Goal: Task Accomplishment & Management: Use online tool/utility

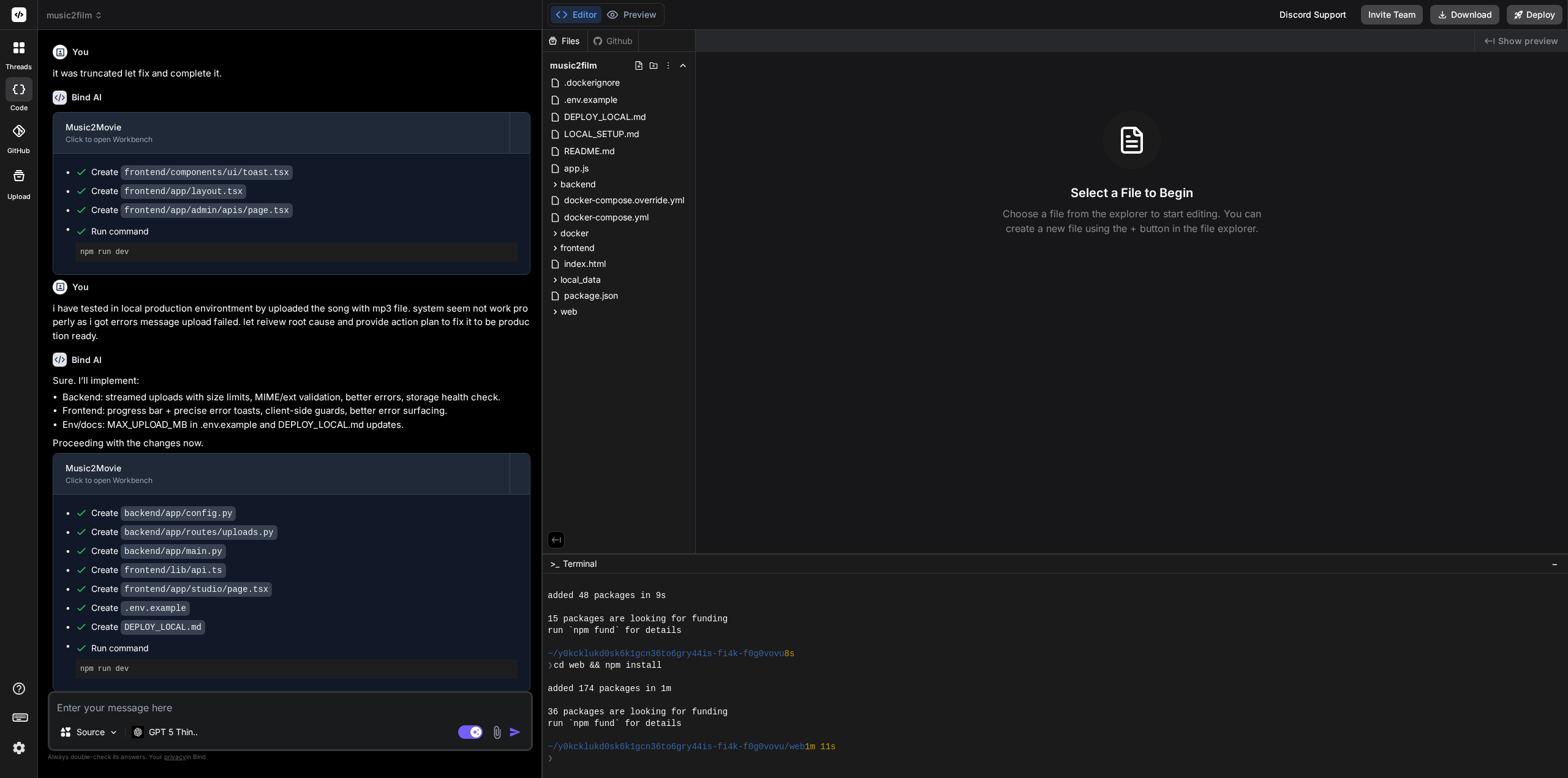
scroll to position [93, 0]
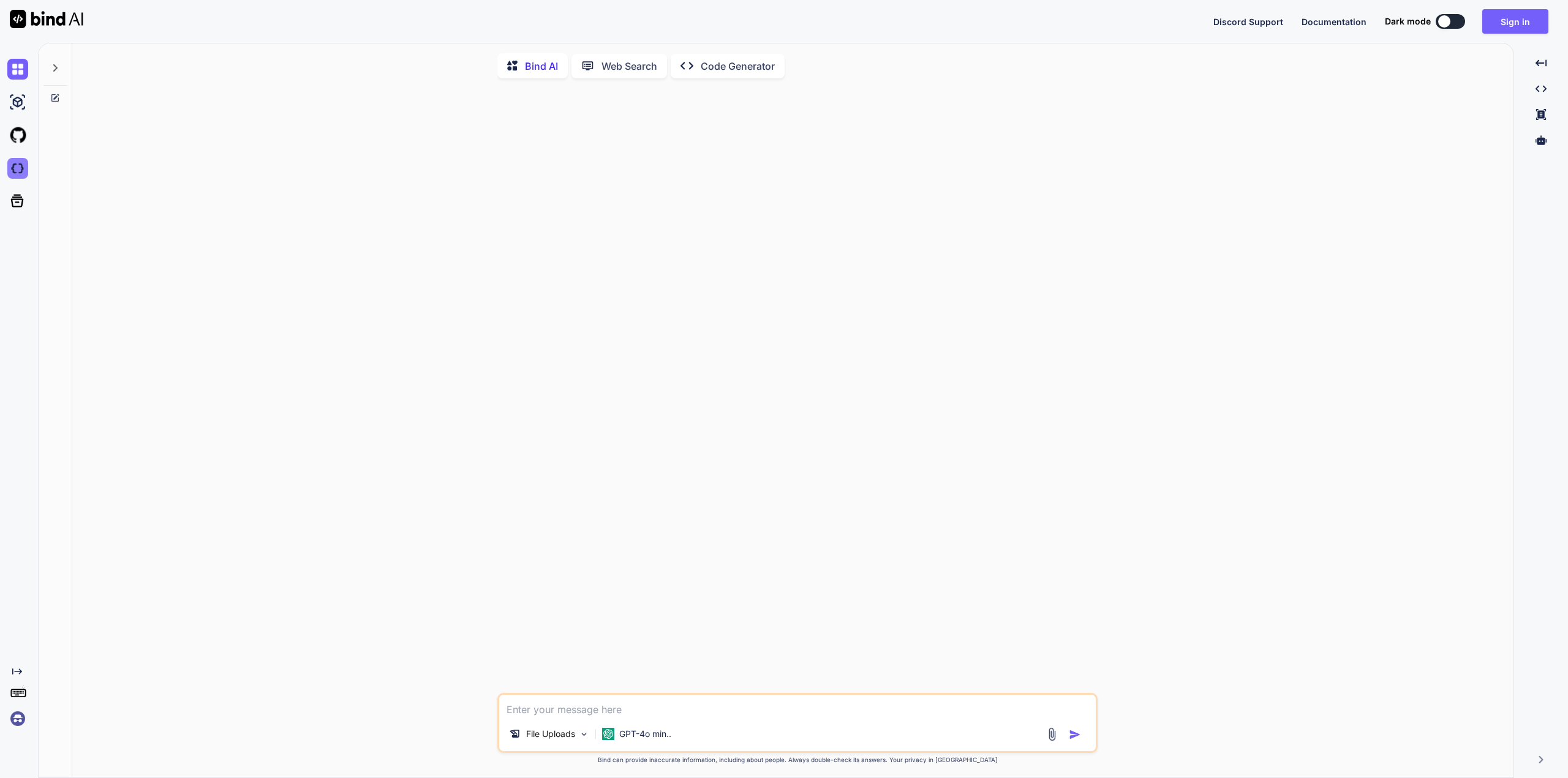
click at [9, 167] on img at bounding box center [17, 168] width 21 height 21
type textarea "x"
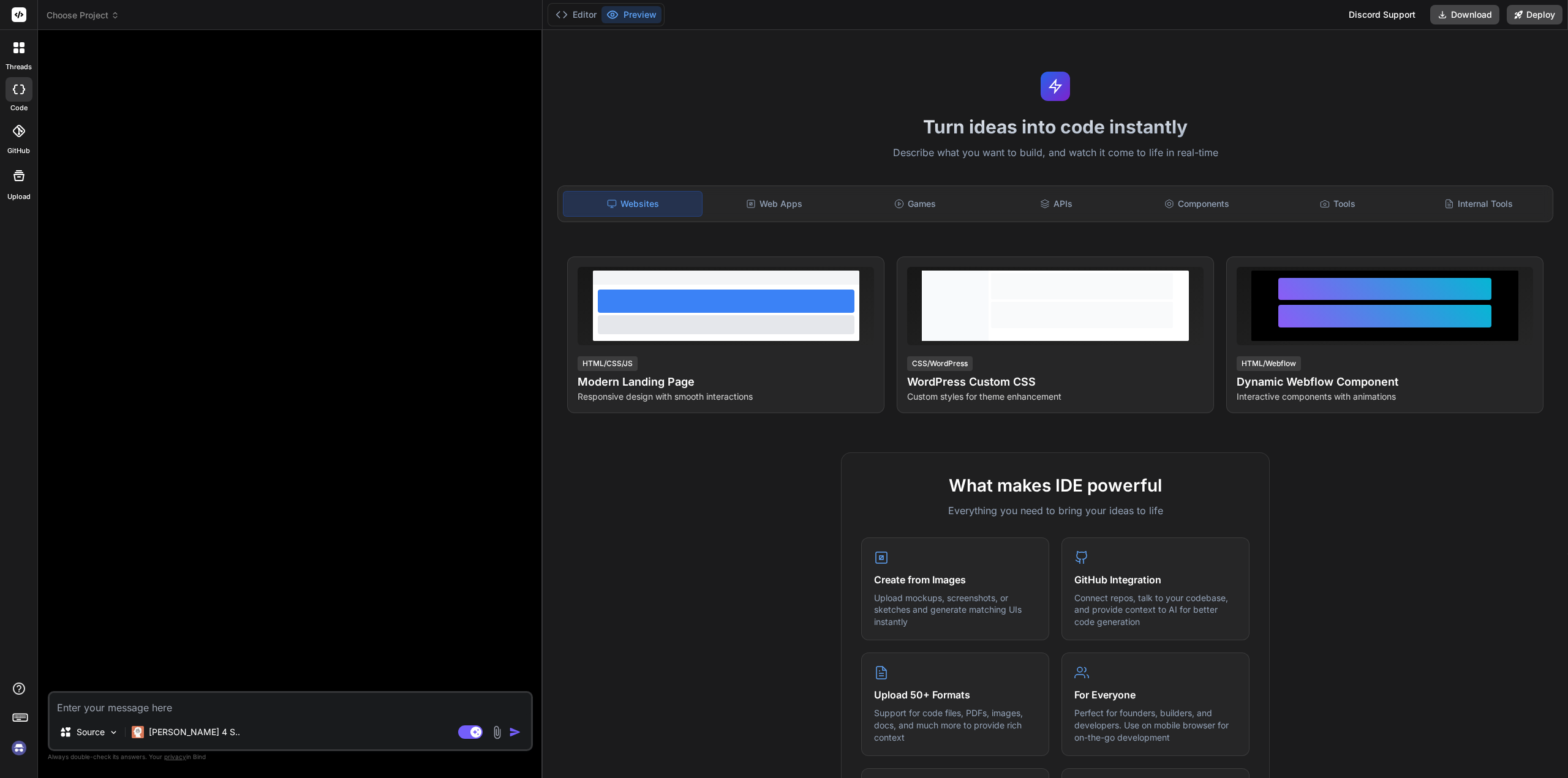
scroll to position [11, 0]
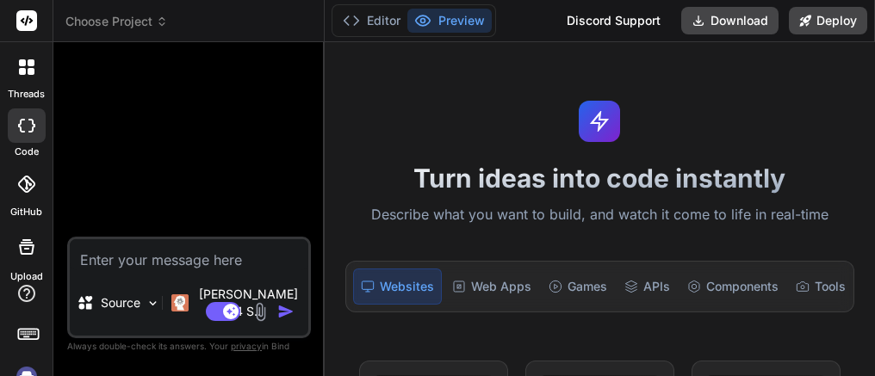
click at [159, 22] on icon at bounding box center [162, 21] width 12 height 12
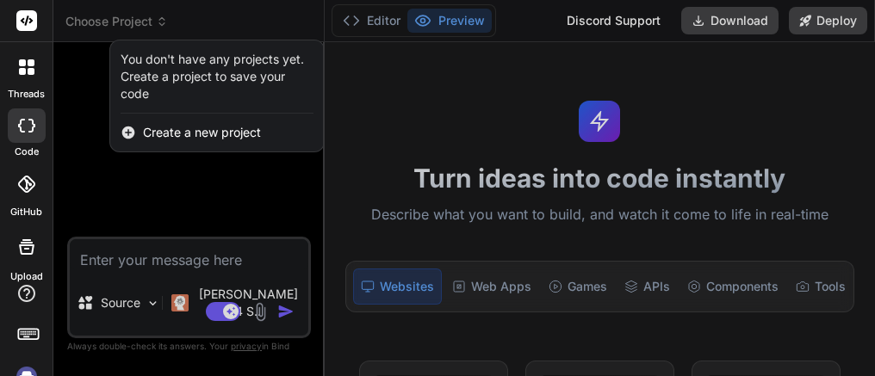
type textarea "x"
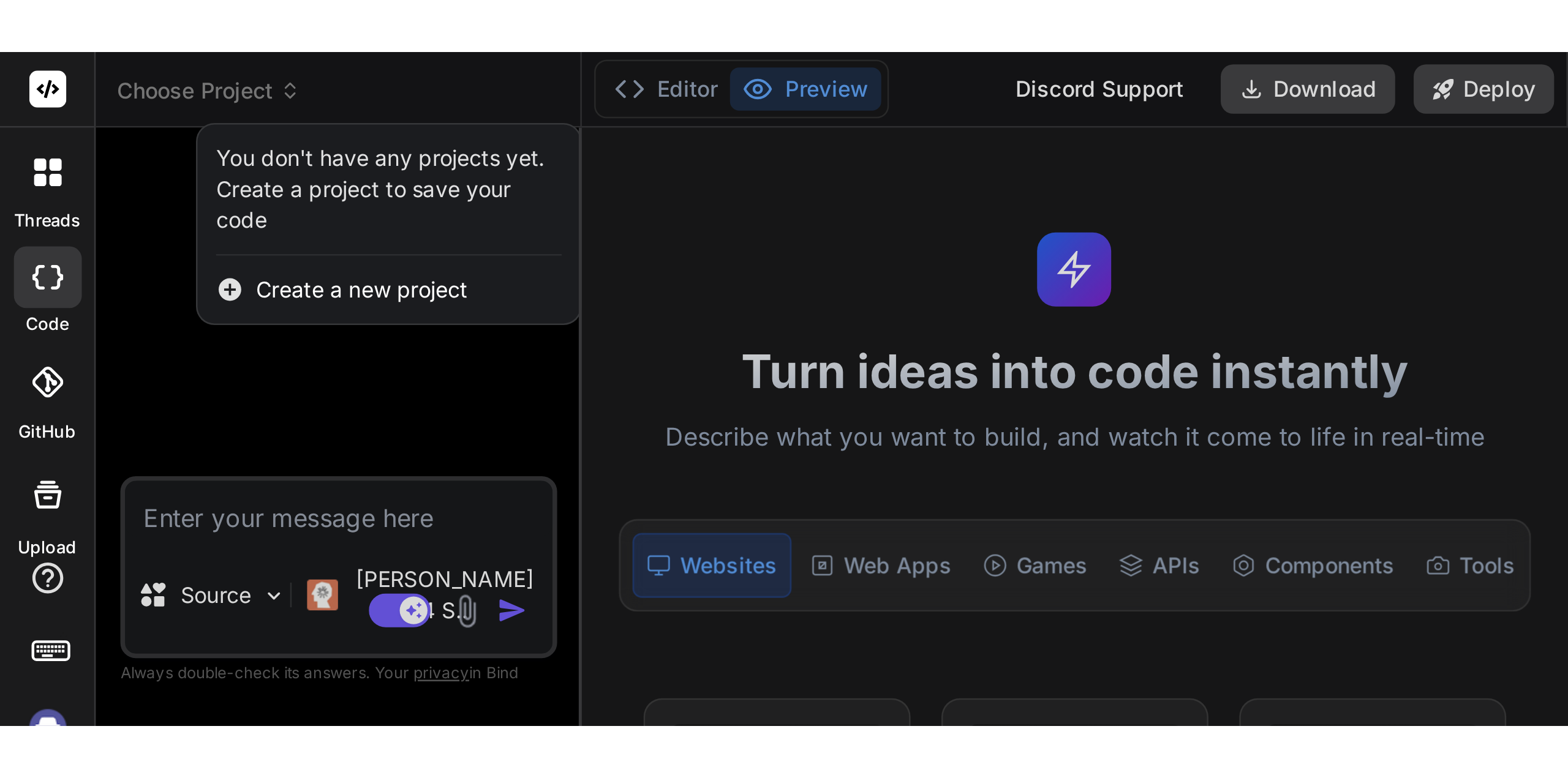
scroll to position [0, 0]
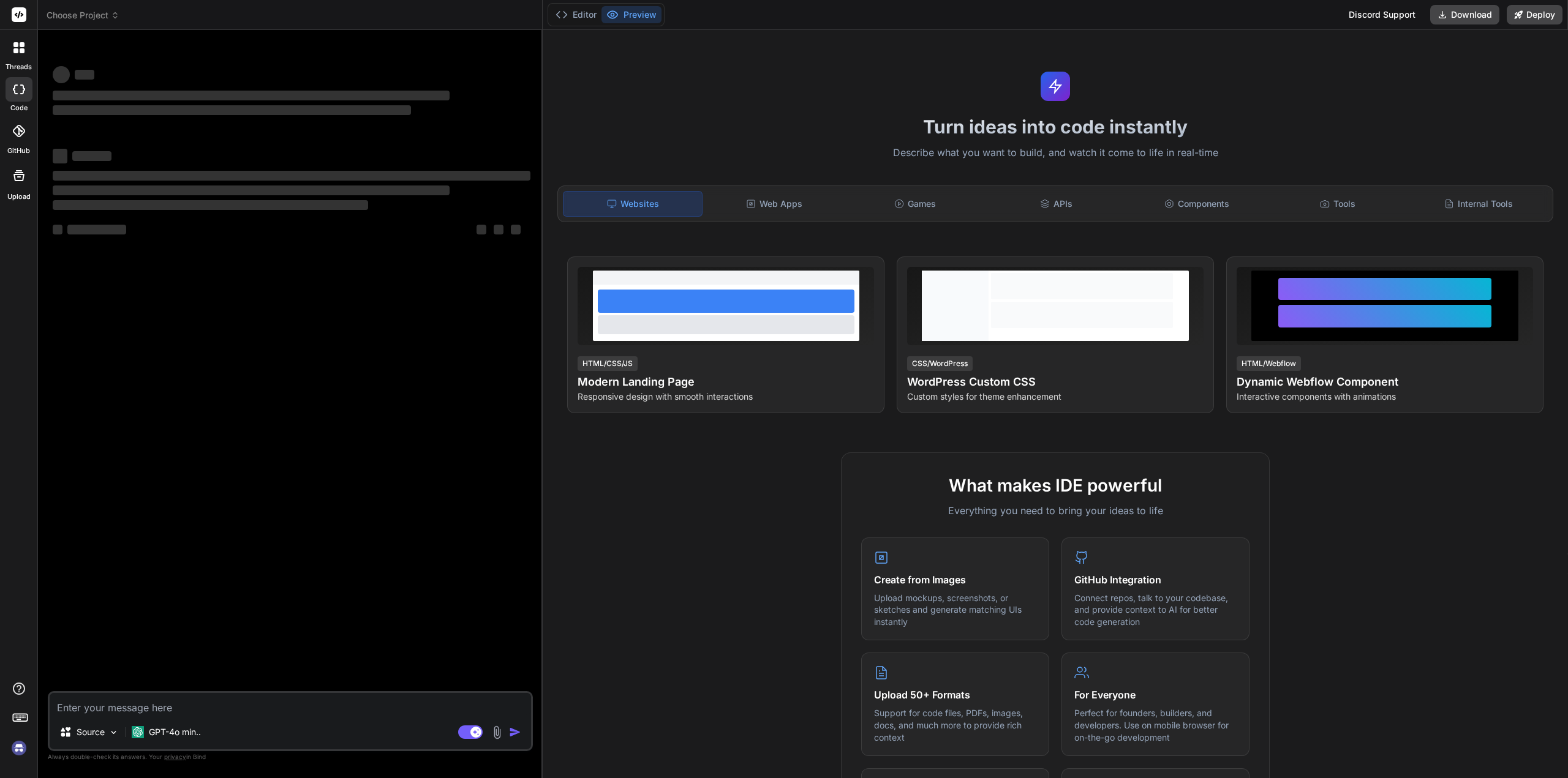
type textarea "x"
click at [107, 12] on span "Choose Project" at bounding box center [83, 15] width 73 height 12
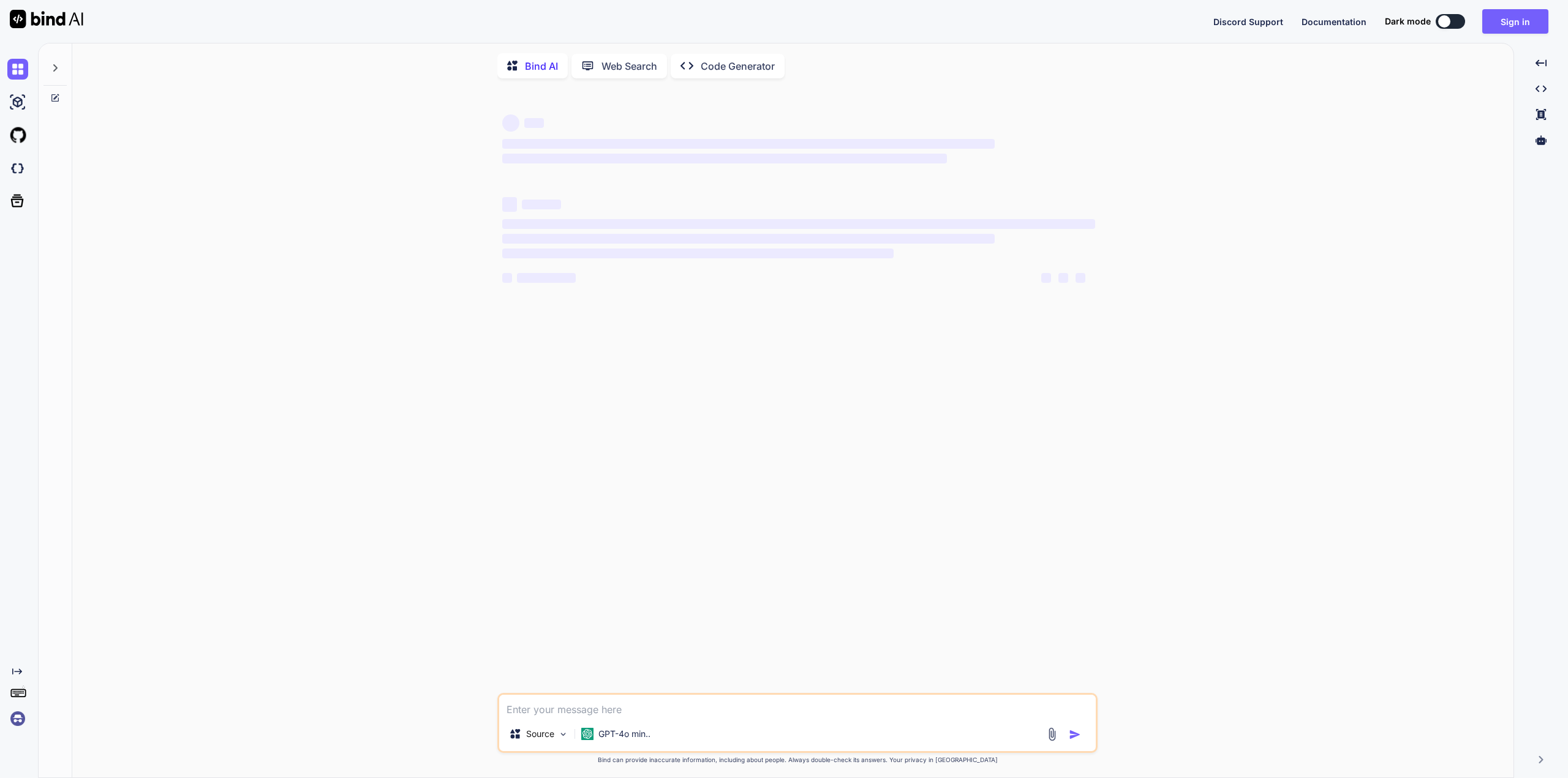
type textarea "x"
click at [1524, 21] on button "Sign in" at bounding box center [1515, 21] width 66 height 24
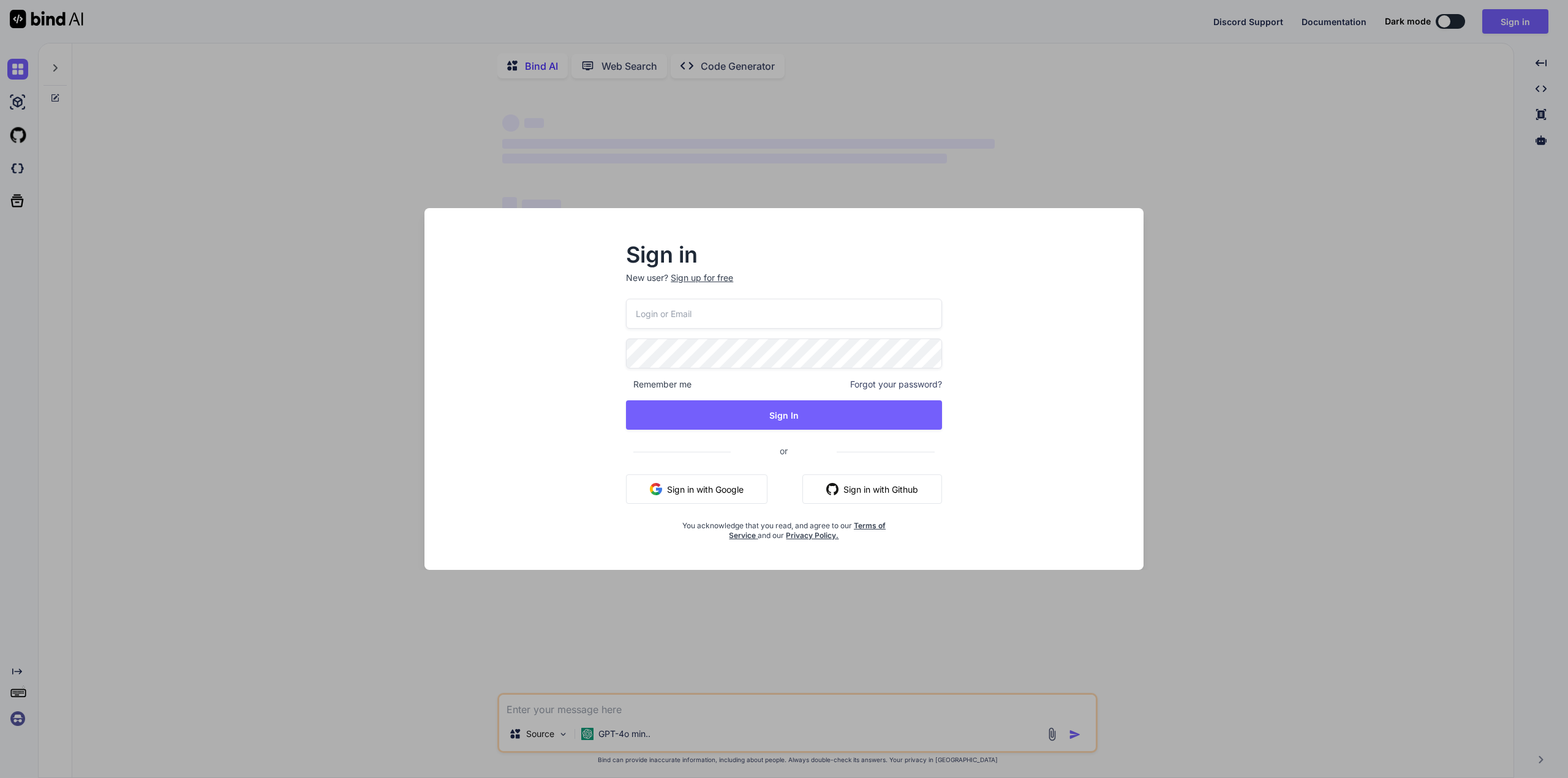
type input "m.daneth@gmail.com"
click at [739, 403] on button "Sign In" at bounding box center [784, 415] width 316 height 29
click at [741, 411] on button "Sign In" at bounding box center [784, 415] width 316 height 29
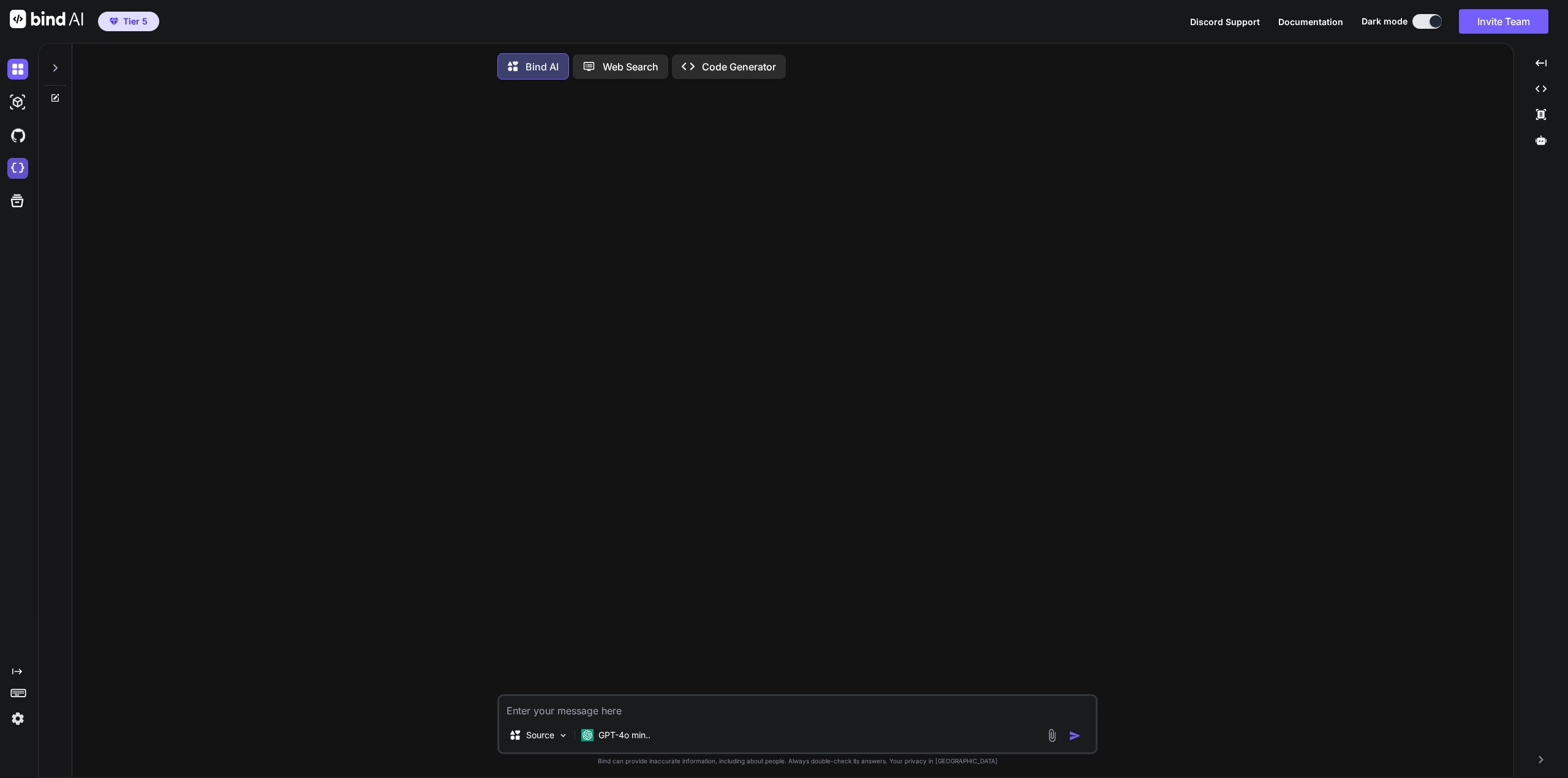
click at [20, 167] on img at bounding box center [17, 168] width 21 height 21
type textarea "x"
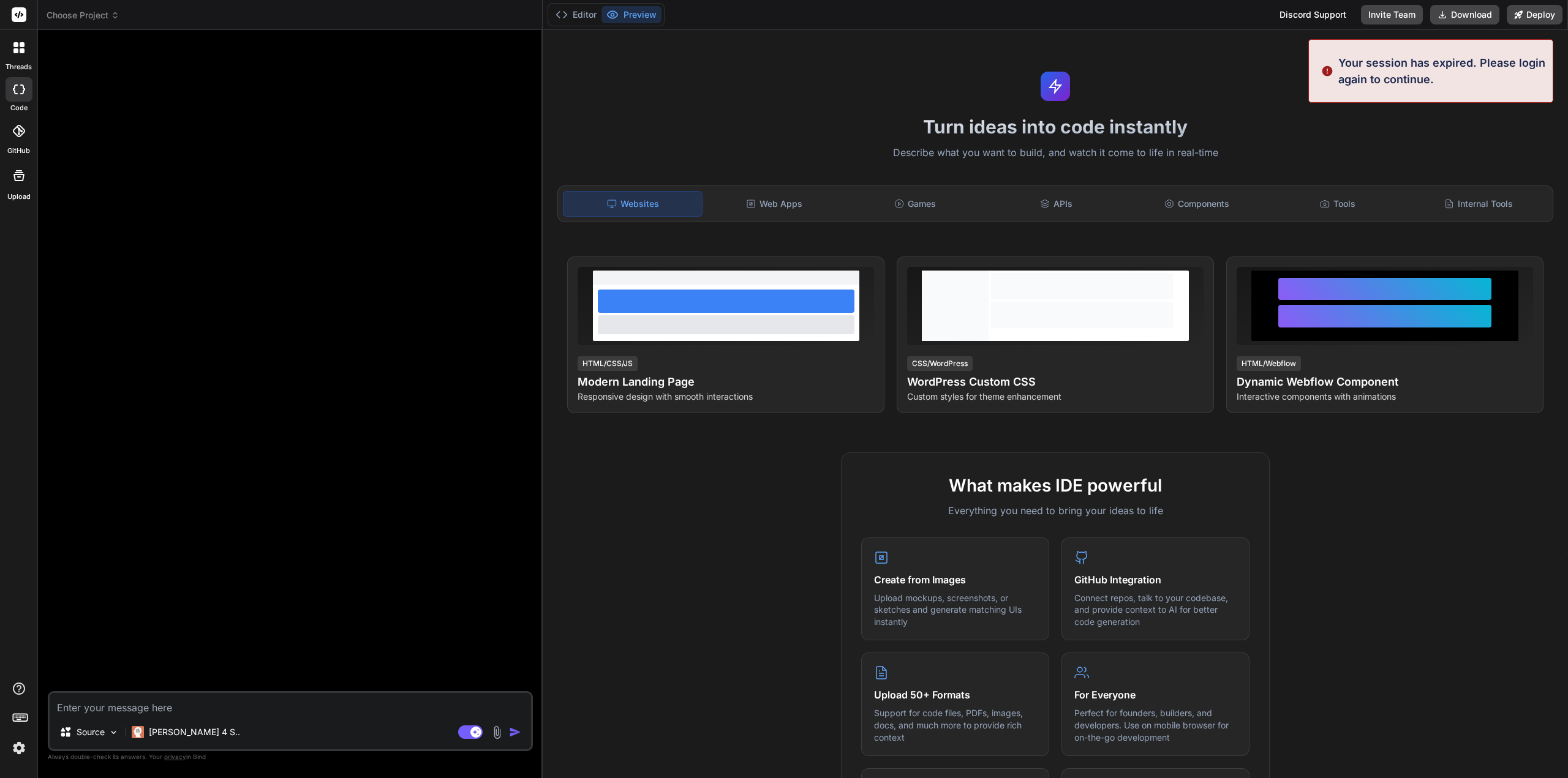
click at [103, 14] on span "Choose Project" at bounding box center [83, 15] width 73 height 12
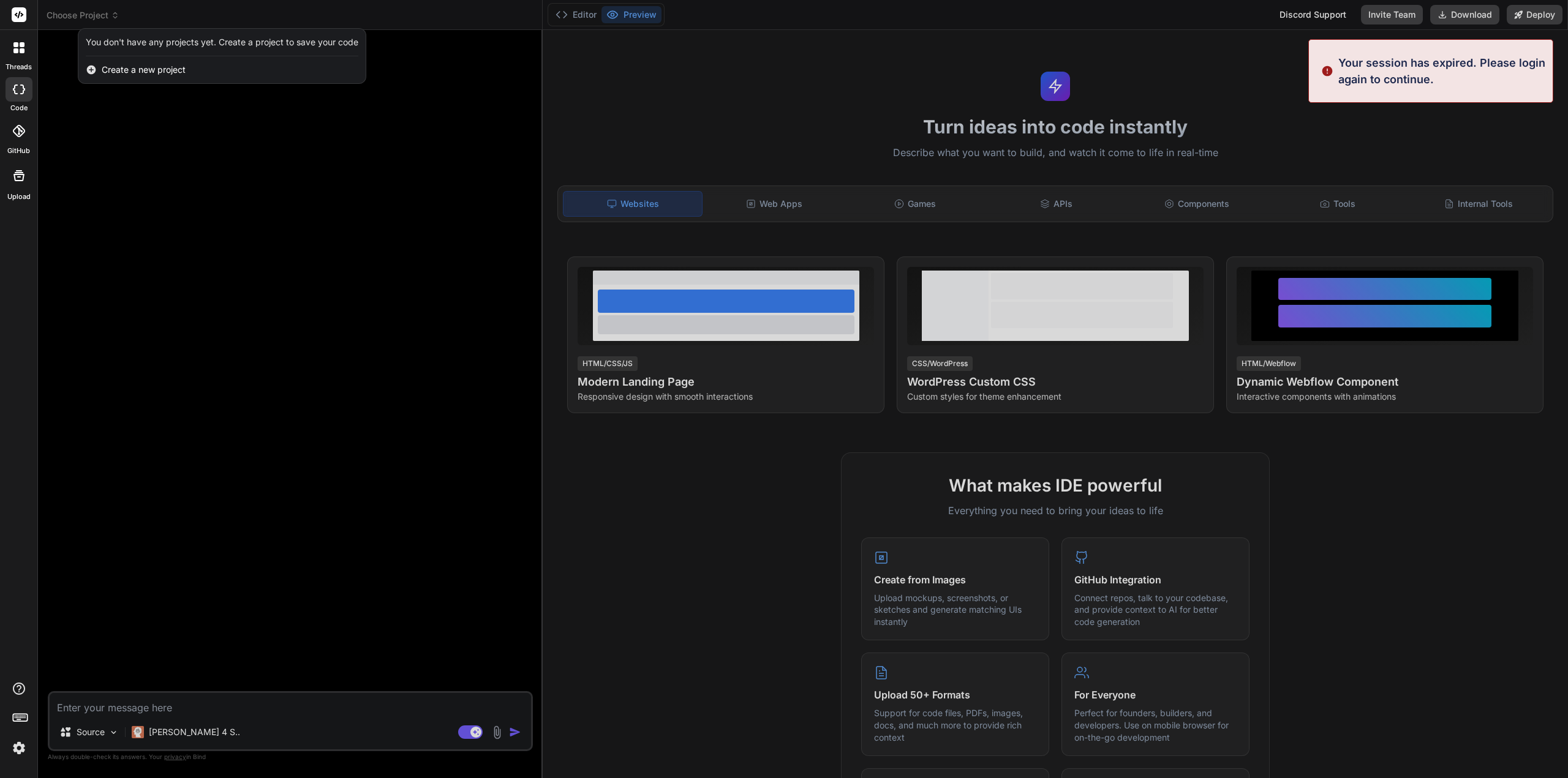
type textarea "x"
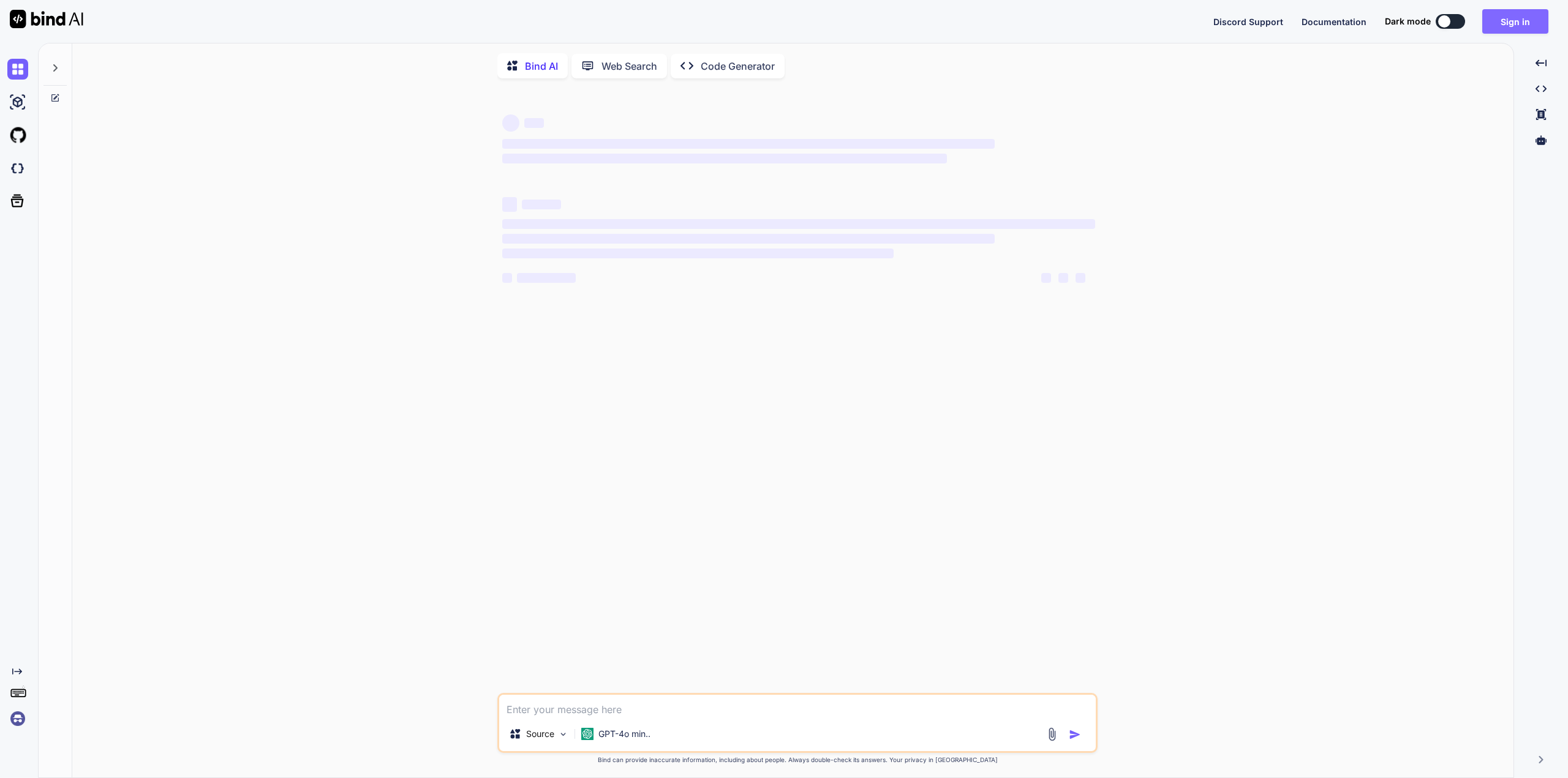
click at [1520, 17] on button "Sign in" at bounding box center [1515, 21] width 66 height 24
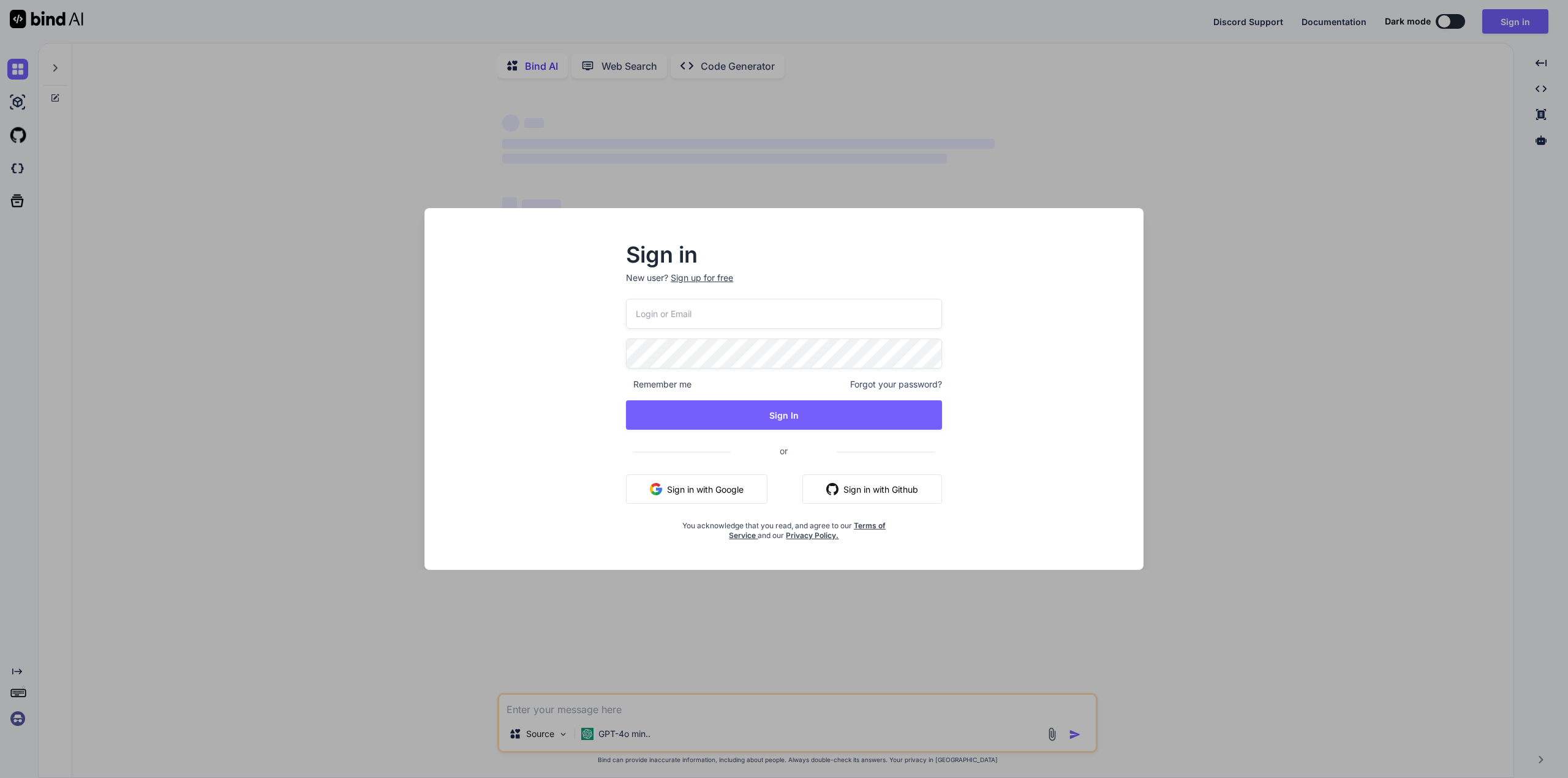
type input "m.daneth@gmail.com"
click at [763, 412] on button "Sign In" at bounding box center [784, 415] width 316 height 29
click at [807, 430] on div "m.daneth@gmail.com Remember me Forgot your password? Sign In or Sign in with Go…" at bounding box center [784, 420] width 316 height 242
click at [805, 421] on button "Sign In" at bounding box center [784, 415] width 316 height 29
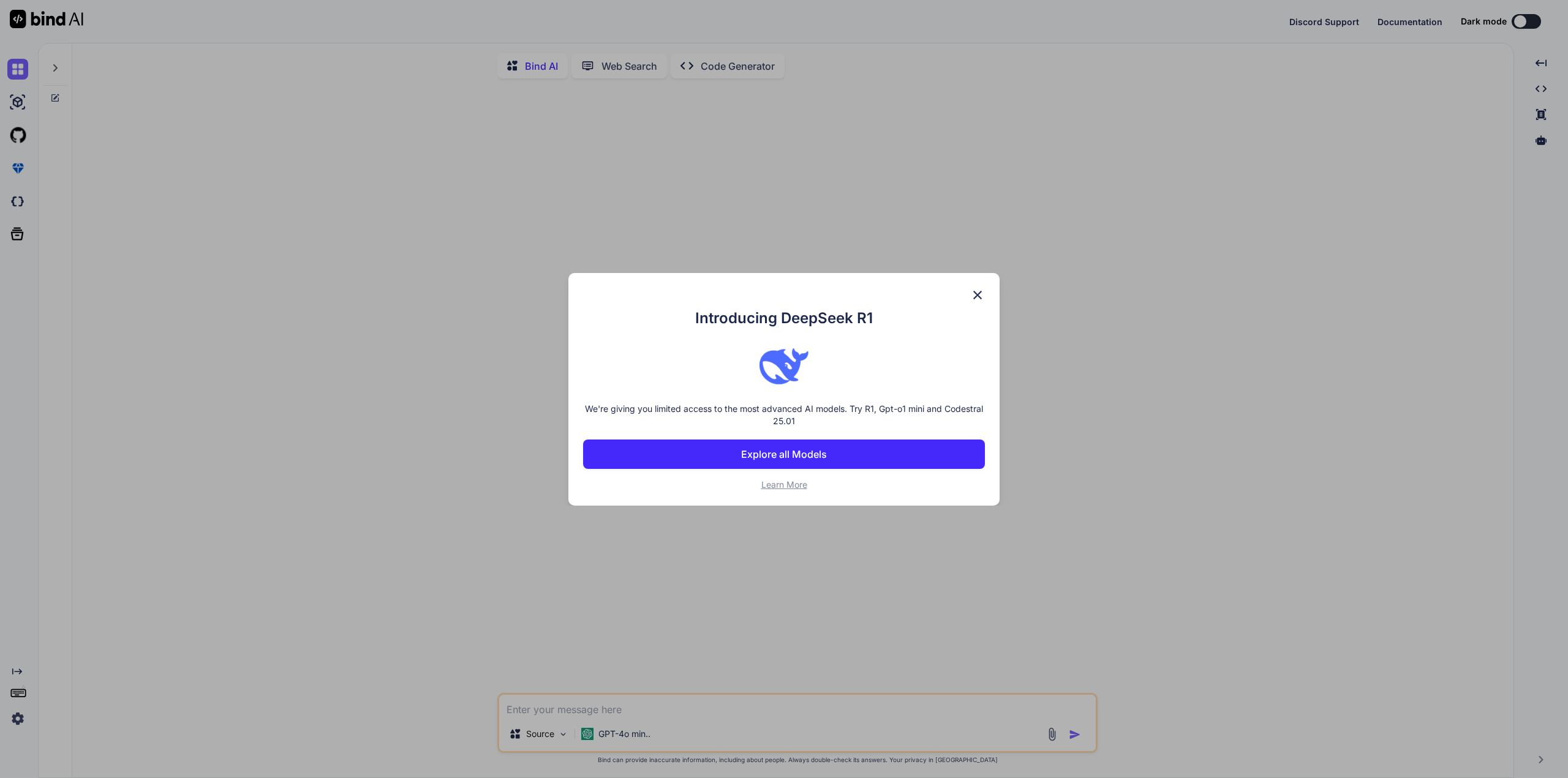
click at [864, 445] on button "Explore all Models" at bounding box center [783, 454] width 402 height 29
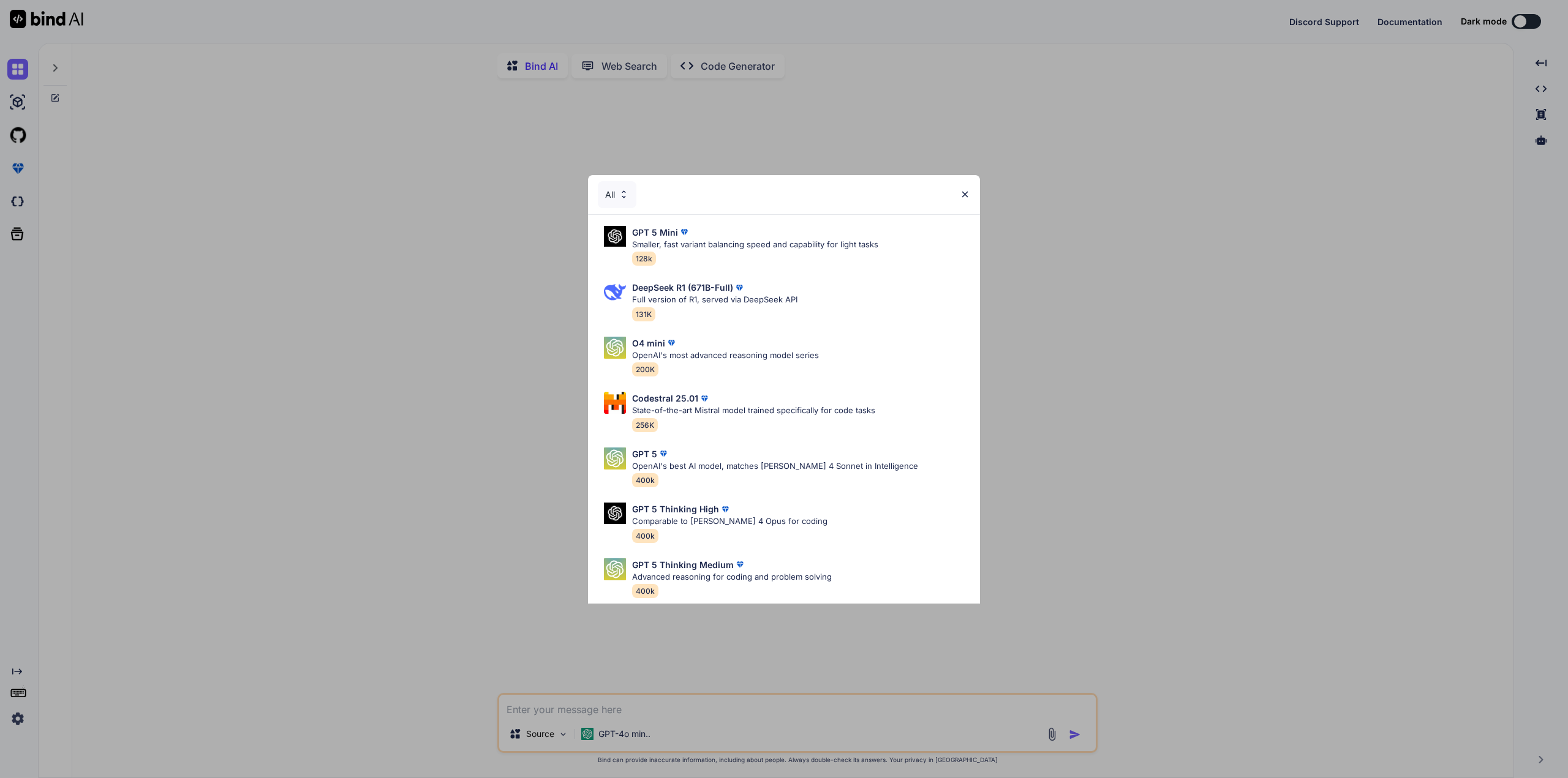
click at [966, 196] on img at bounding box center [965, 194] width 11 height 11
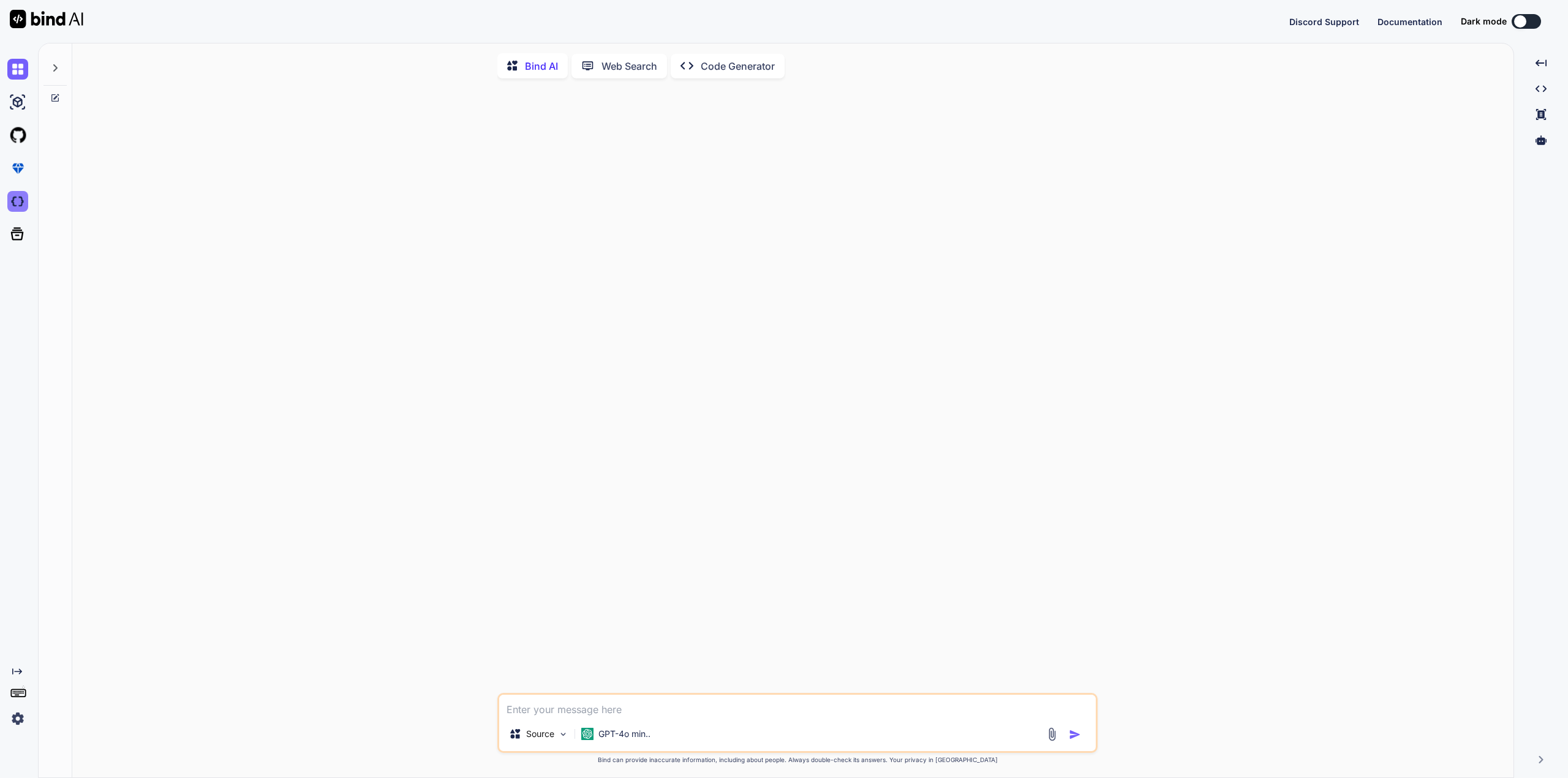
click at [18, 205] on img at bounding box center [17, 201] width 21 height 21
type textarea "x"
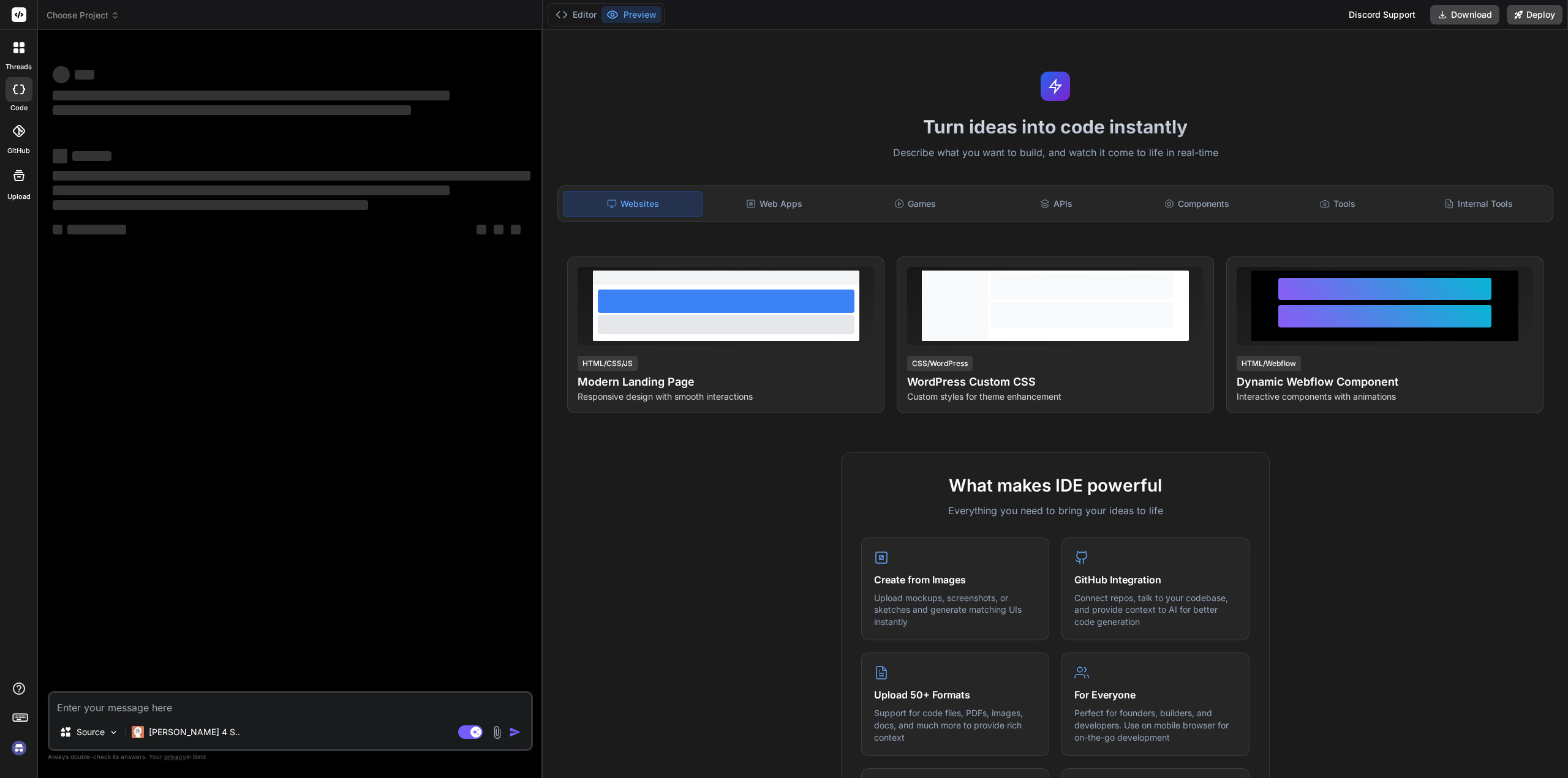
type textarea "x"
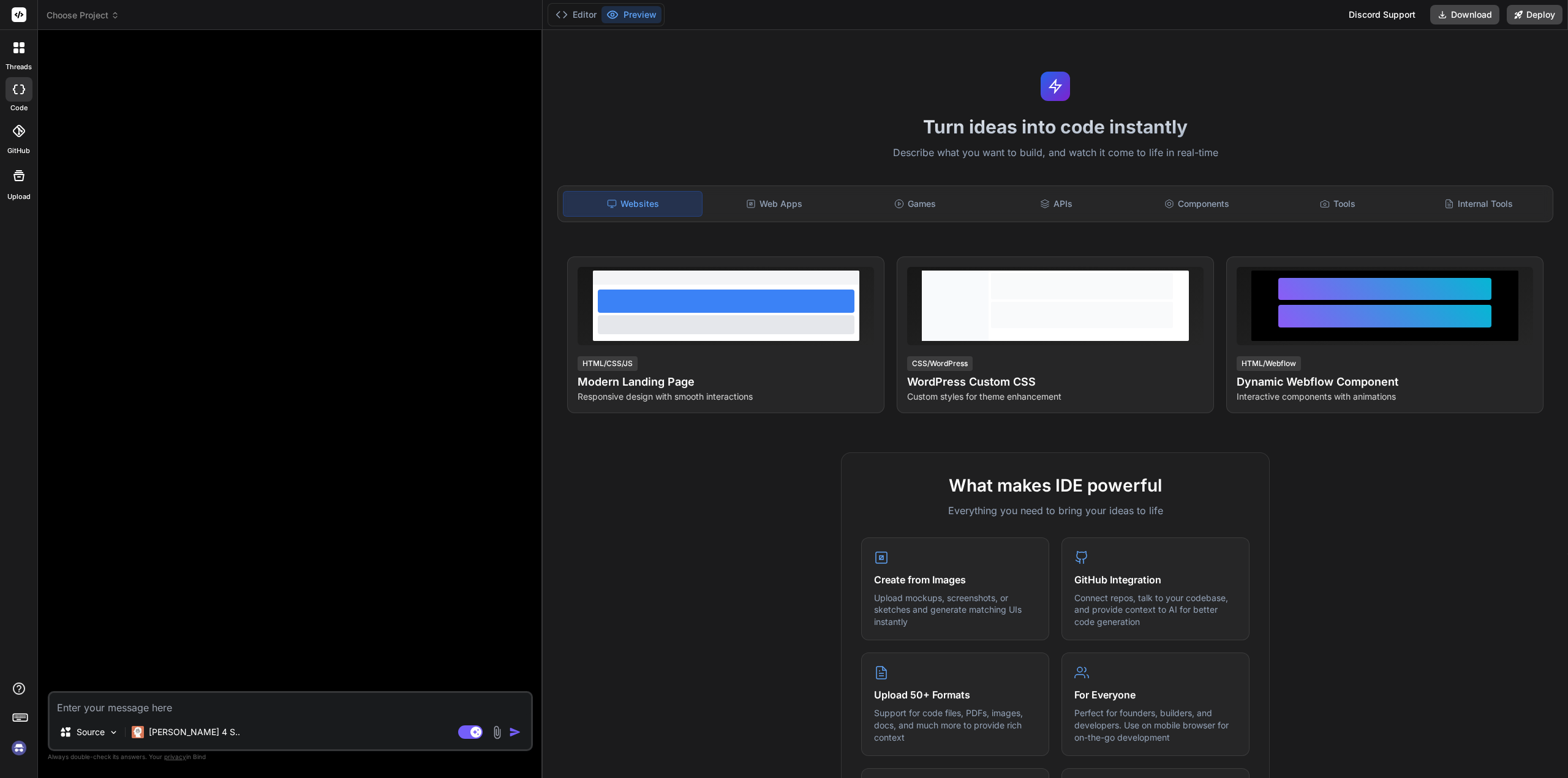
click at [112, 16] on icon at bounding box center [115, 15] width 9 height 9
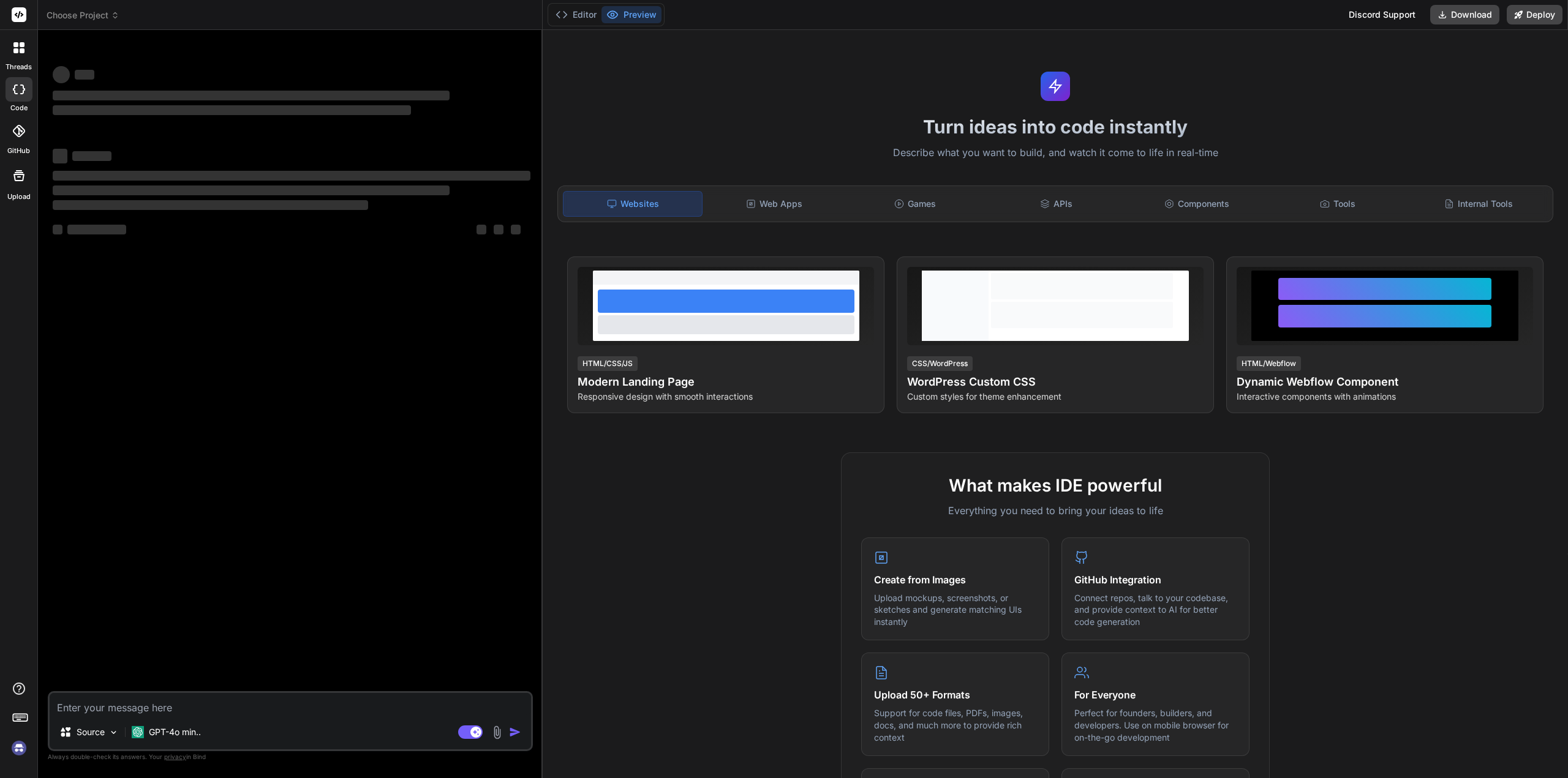
type textarea "x"
click at [117, 11] on span "Choose Project" at bounding box center [83, 15] width 73 height 12
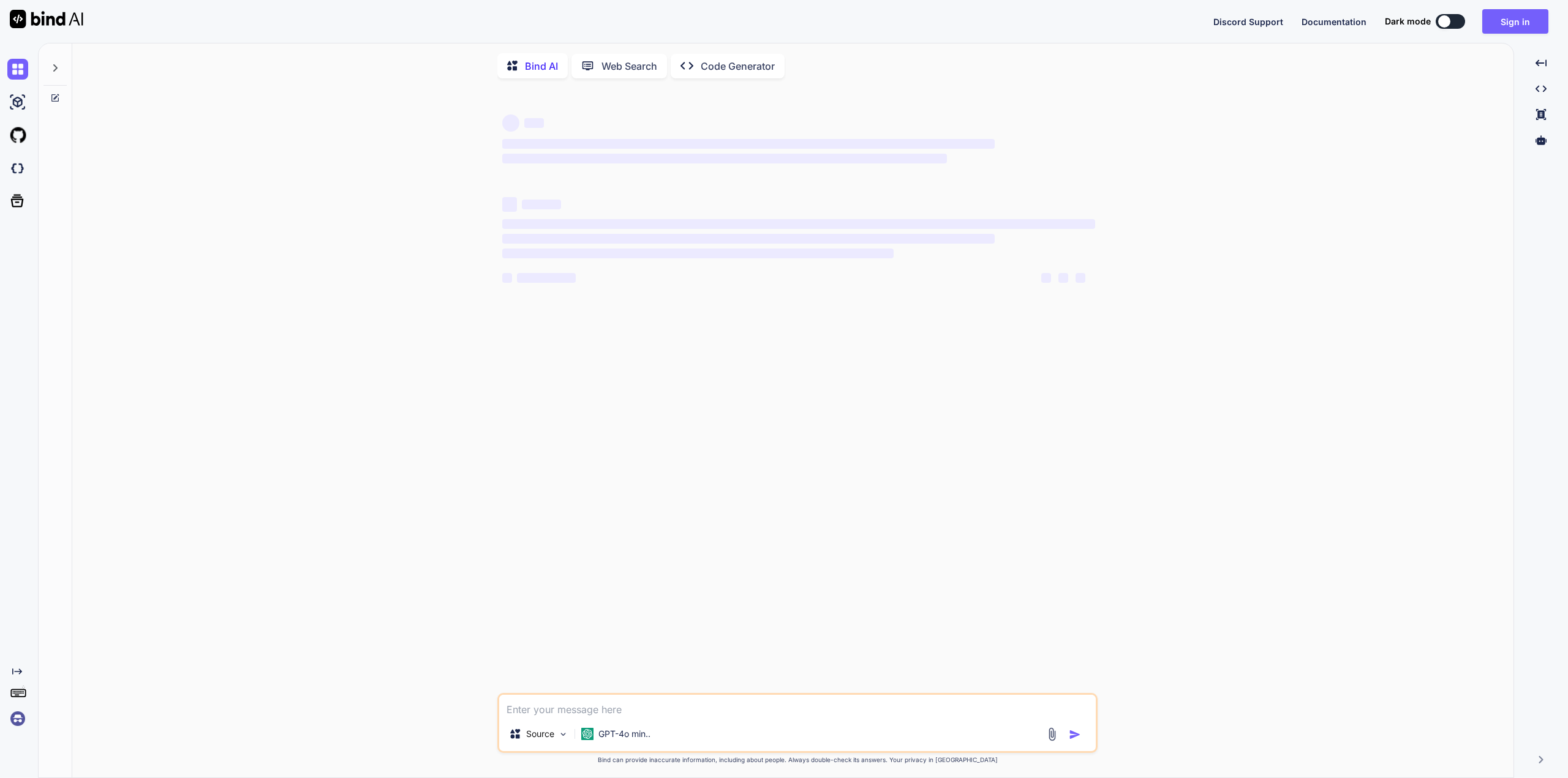
type textarea "x"
click at [1493, 20] on button "Sign in" at bounding box center [1515, 21] width 66 height 24
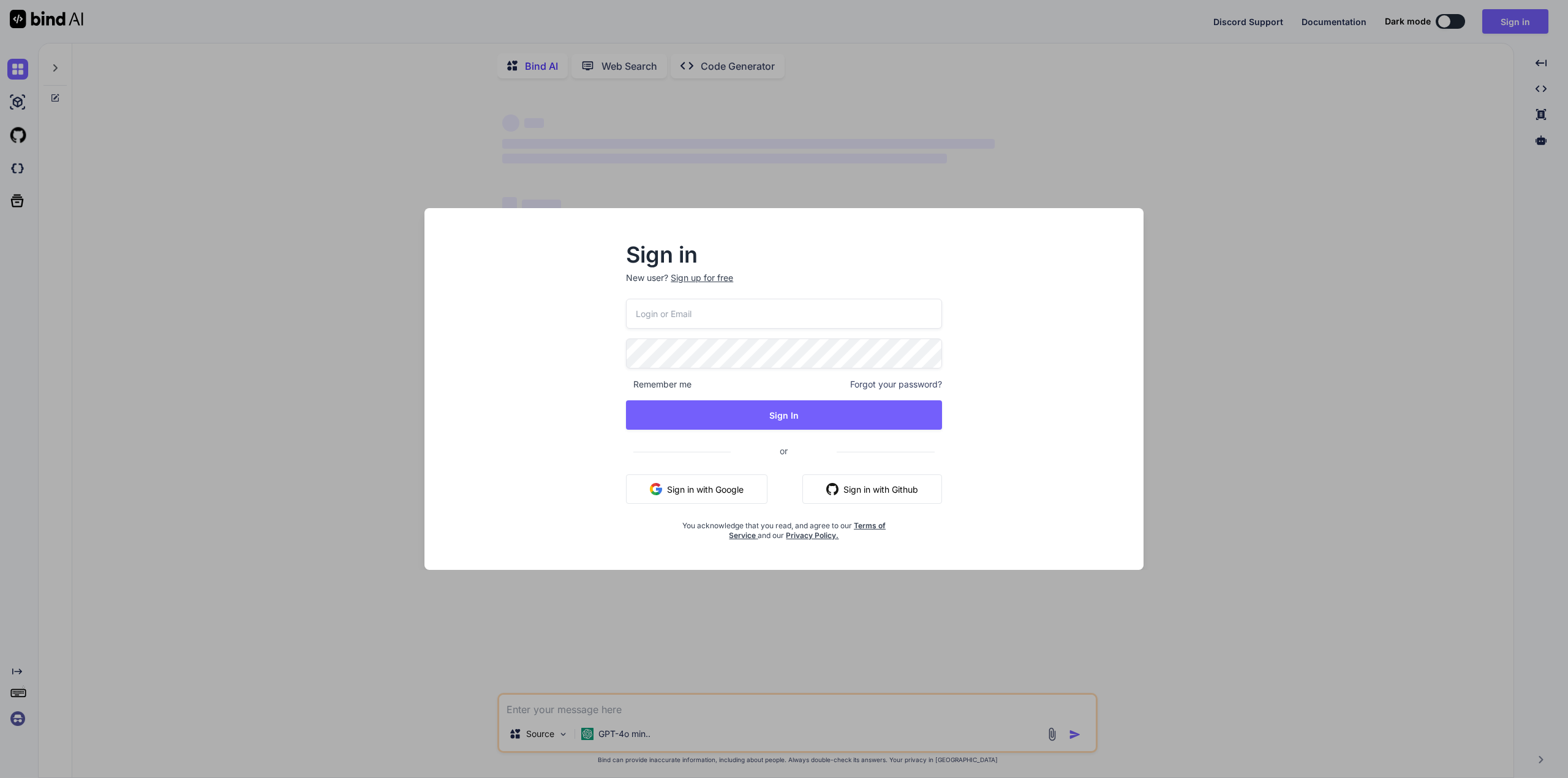
type input "[EMAIL_ADDRESS][DOMAIN_NAME]"
click at [814, 420] on button "Sign In" at bounding box center [784, 415] width 316 height 29
click at [813, 422] on button "Sign In" at bounding box center [784, 415] width 316 height 29
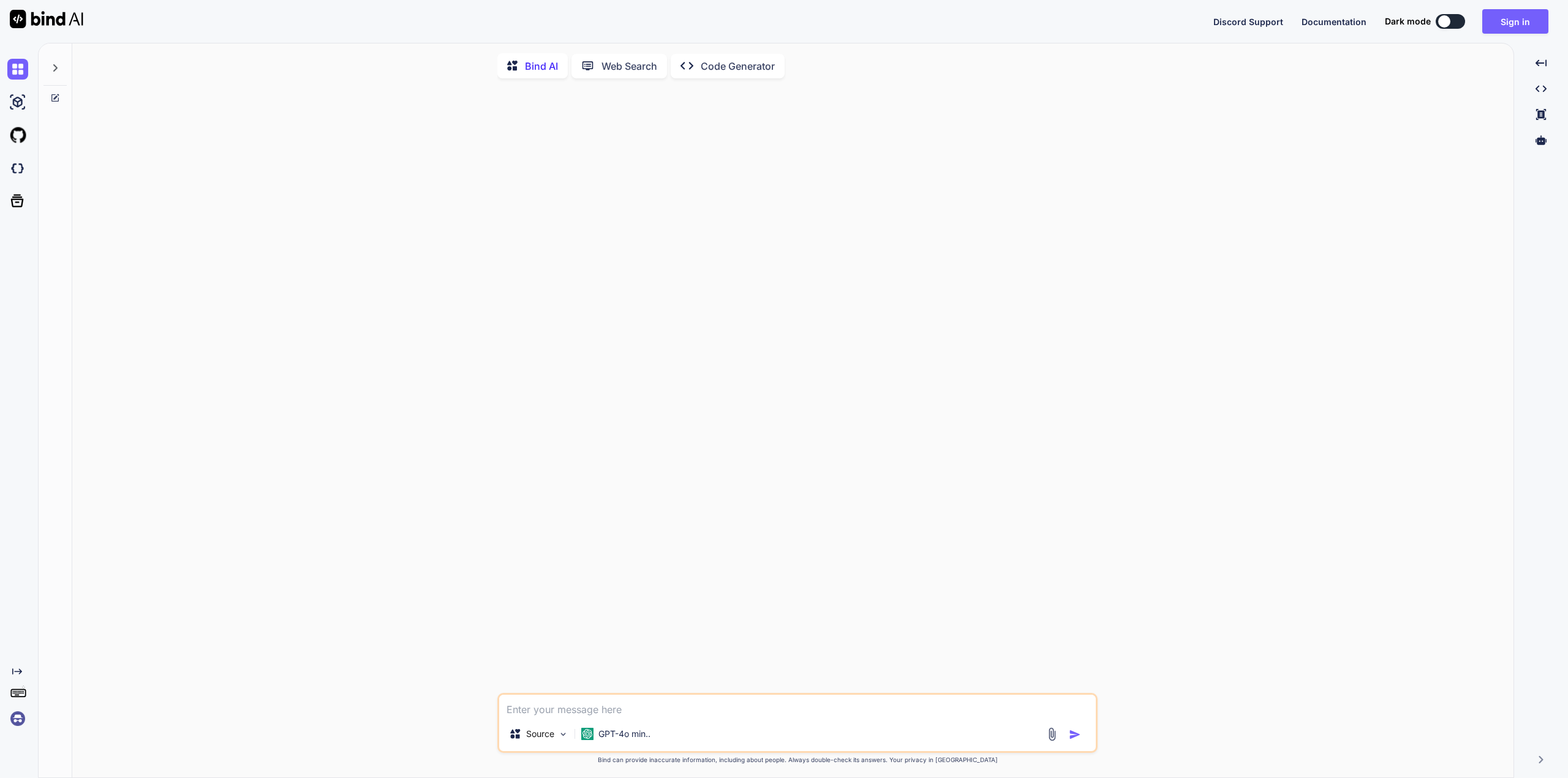
type textarea "x"
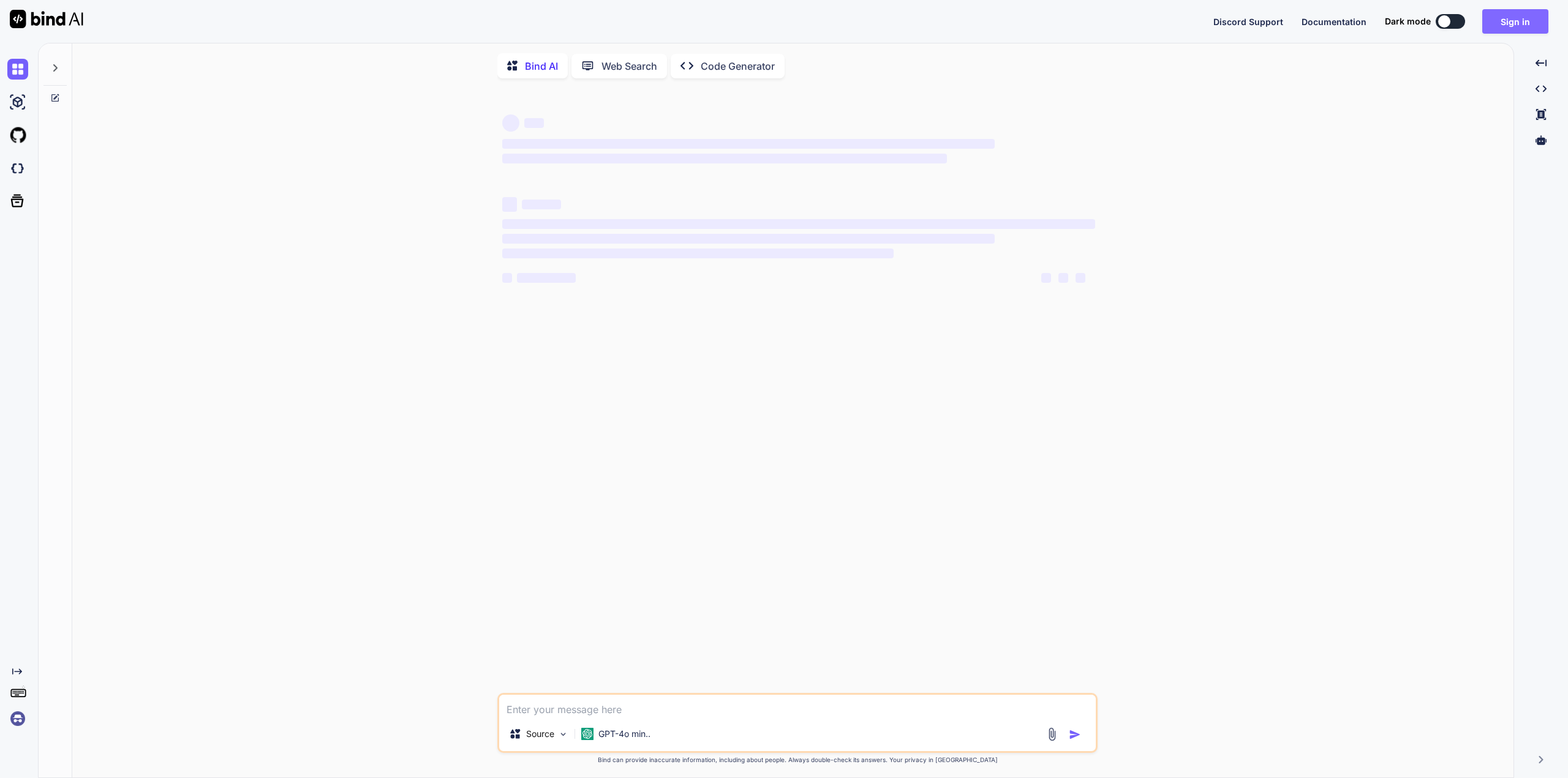
type textarea "x"
click at [1513, 24] on button "Sign in" at bounding box center [1515, 21] width 66 height 24
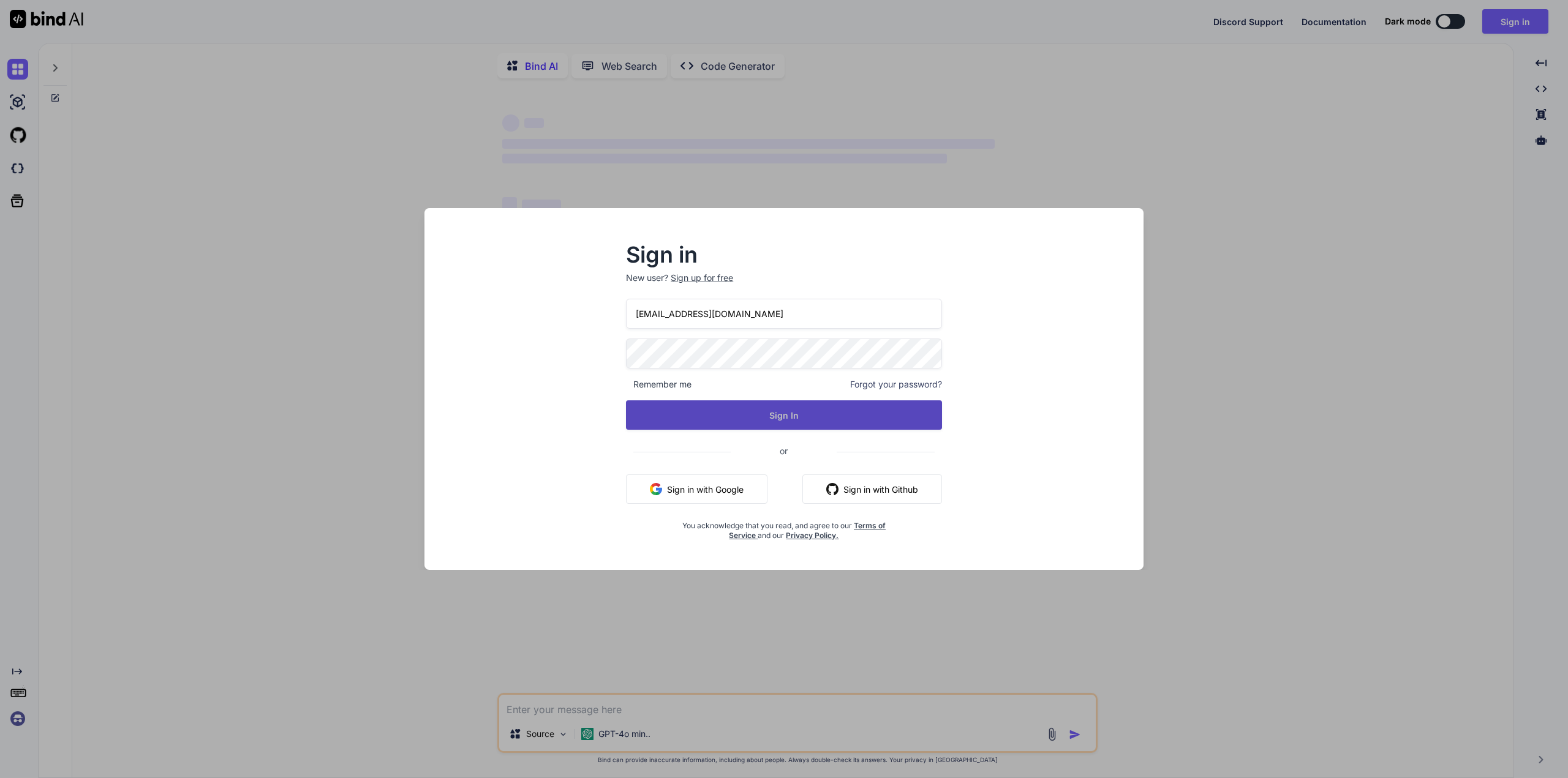
click at [779, 422] on button "Sign In" at bounding box center [784, 415] width 316 height 29
click at [817, 408] on button "Sign In" at bounding box center [784, 415] width 316 height 29
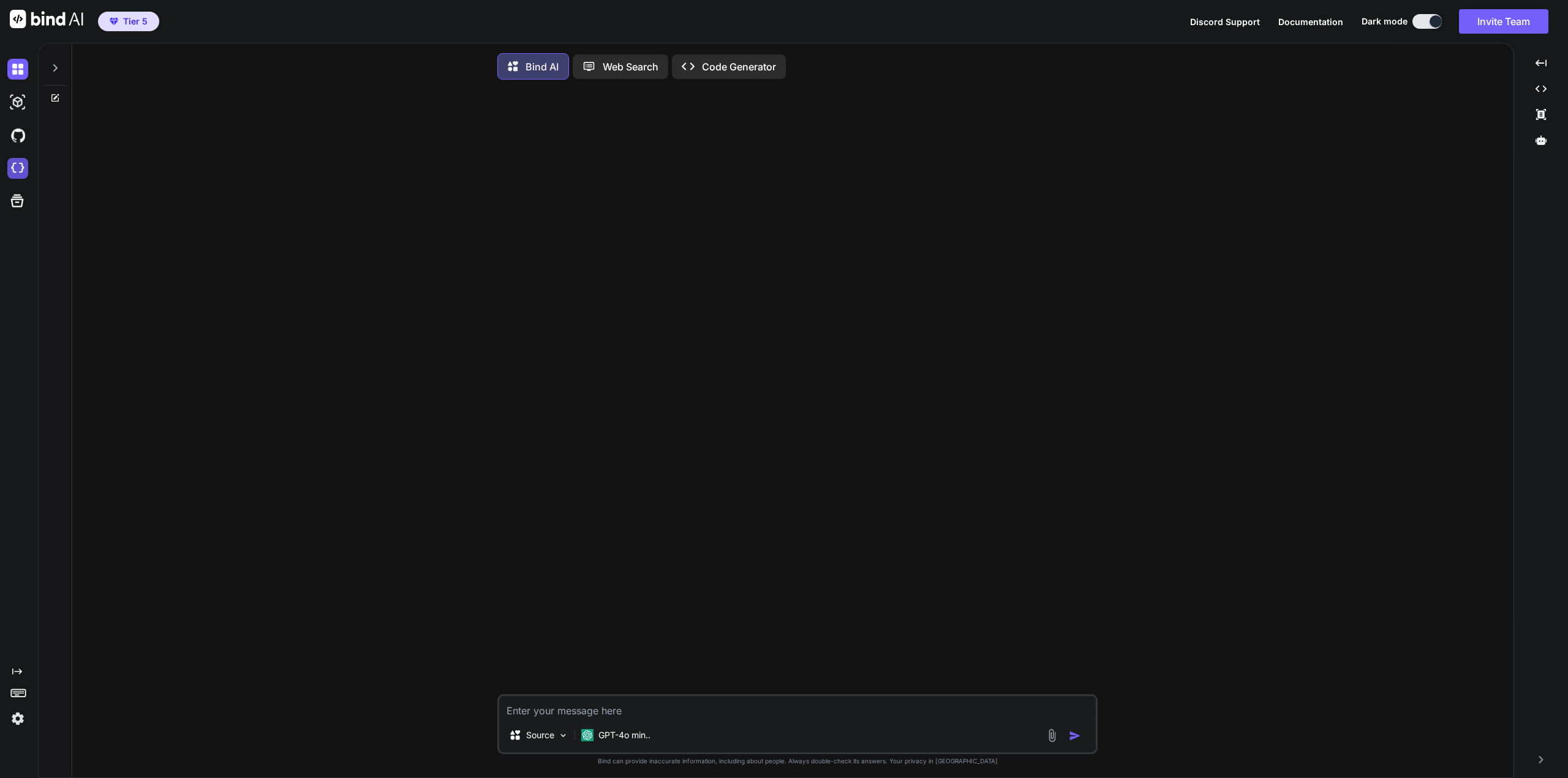
click at [16, 169] on img at bounding box center [17, 168] width 21 height 21
type textarea "x"
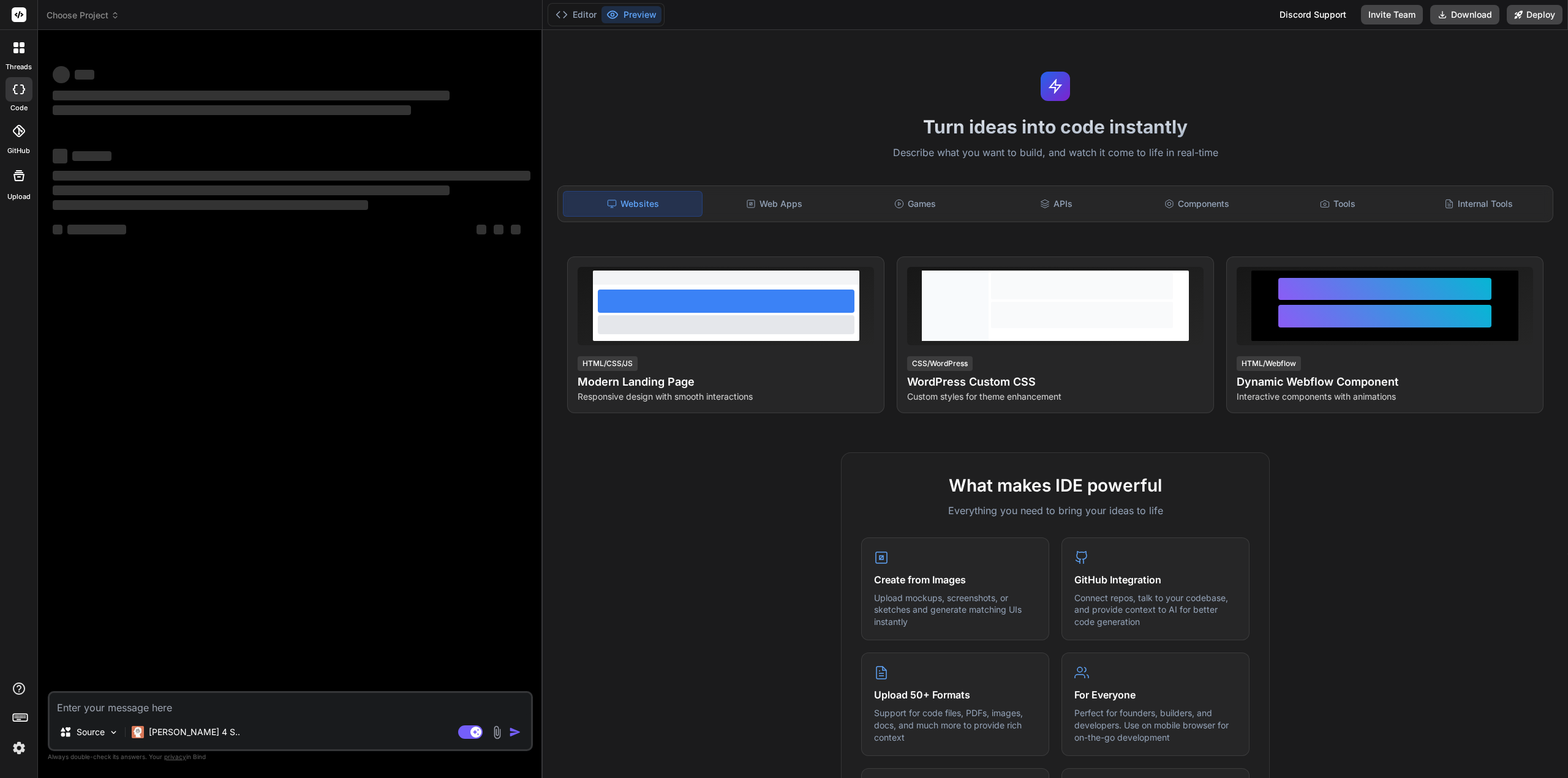
click at [103, 14] on span "Choose Project" at bounding box center [83, 15] width 73 height 12
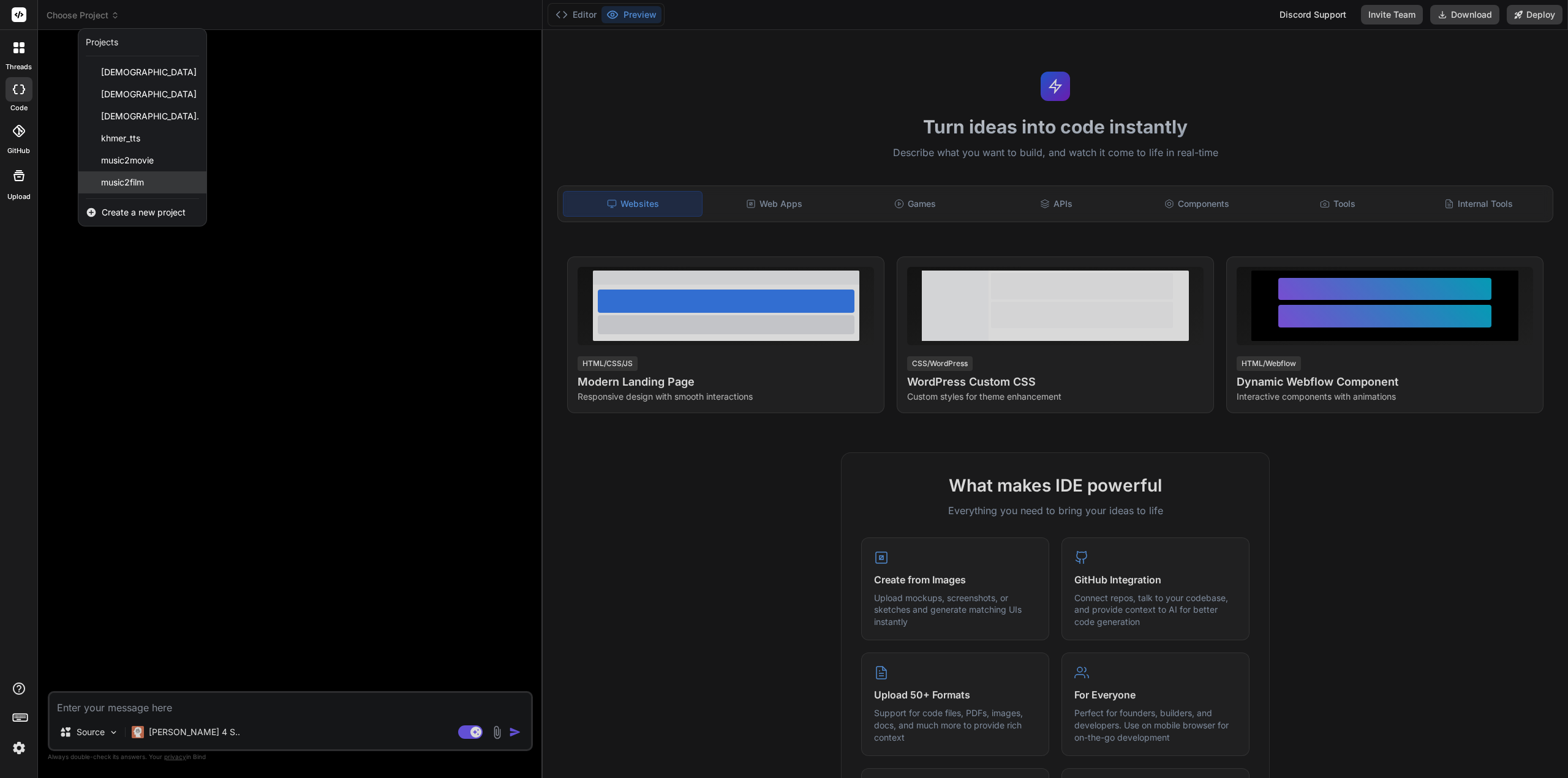
click at [136, 184] on span "music2film" at bounding box center [122, 182] width 43 height 12
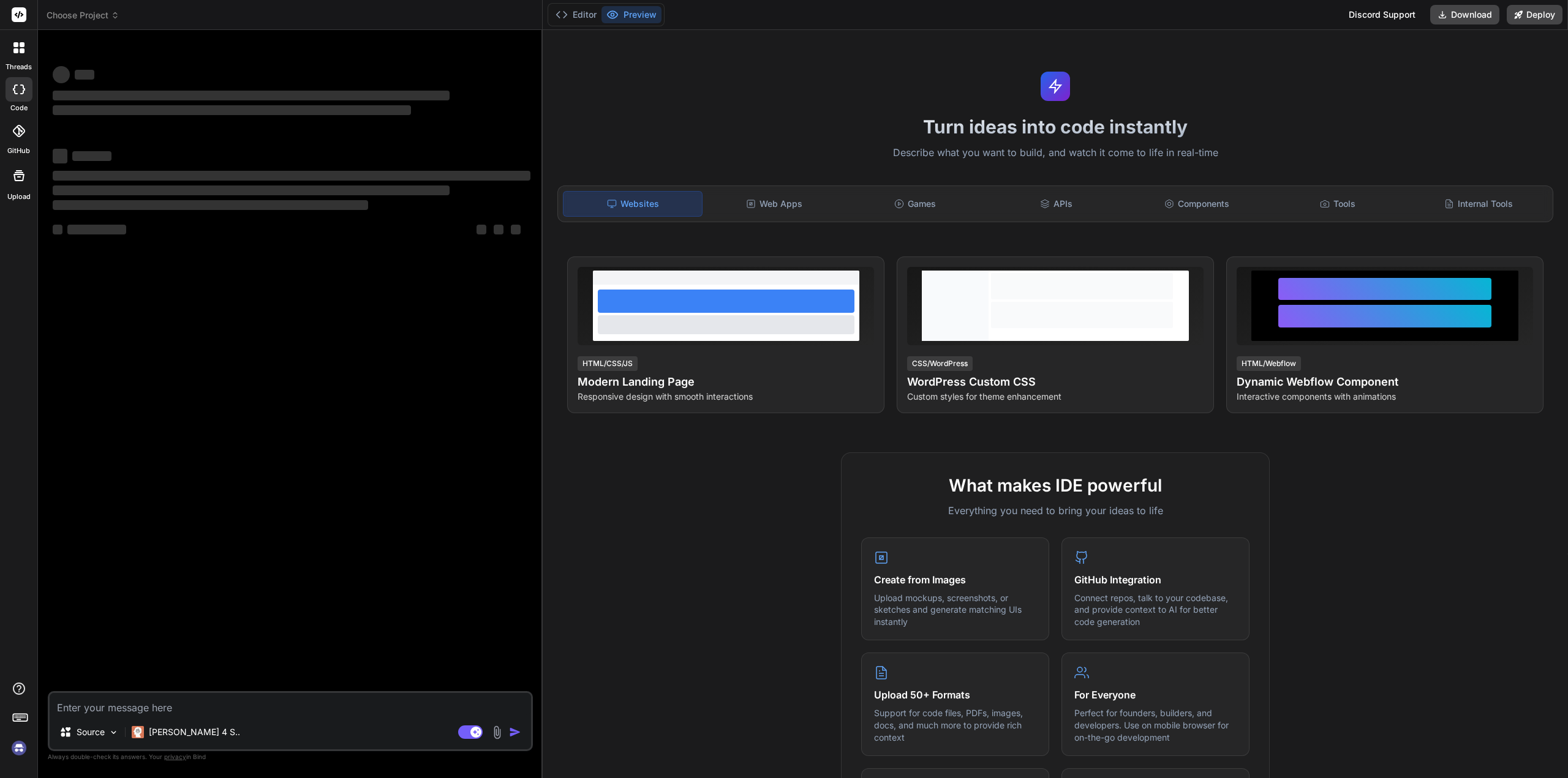
type textarea "x"
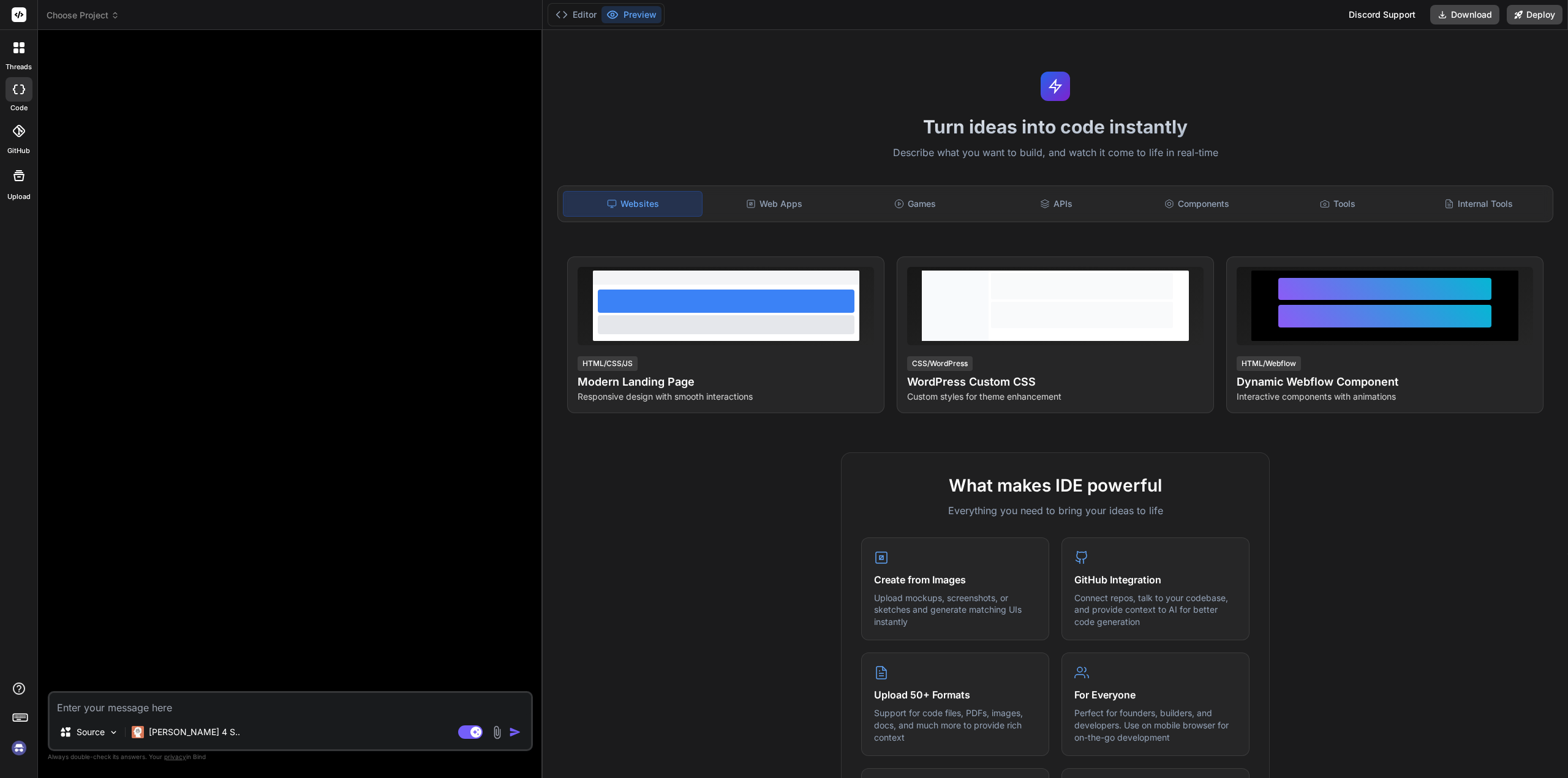
click at [105, 21] on header "Choose Project Created with Pixso." at bounding box center [290, 15] width 504 height 30
click at [103, 18] on span "Choose Project" at bounding box center [83, 15] width 73 height 12
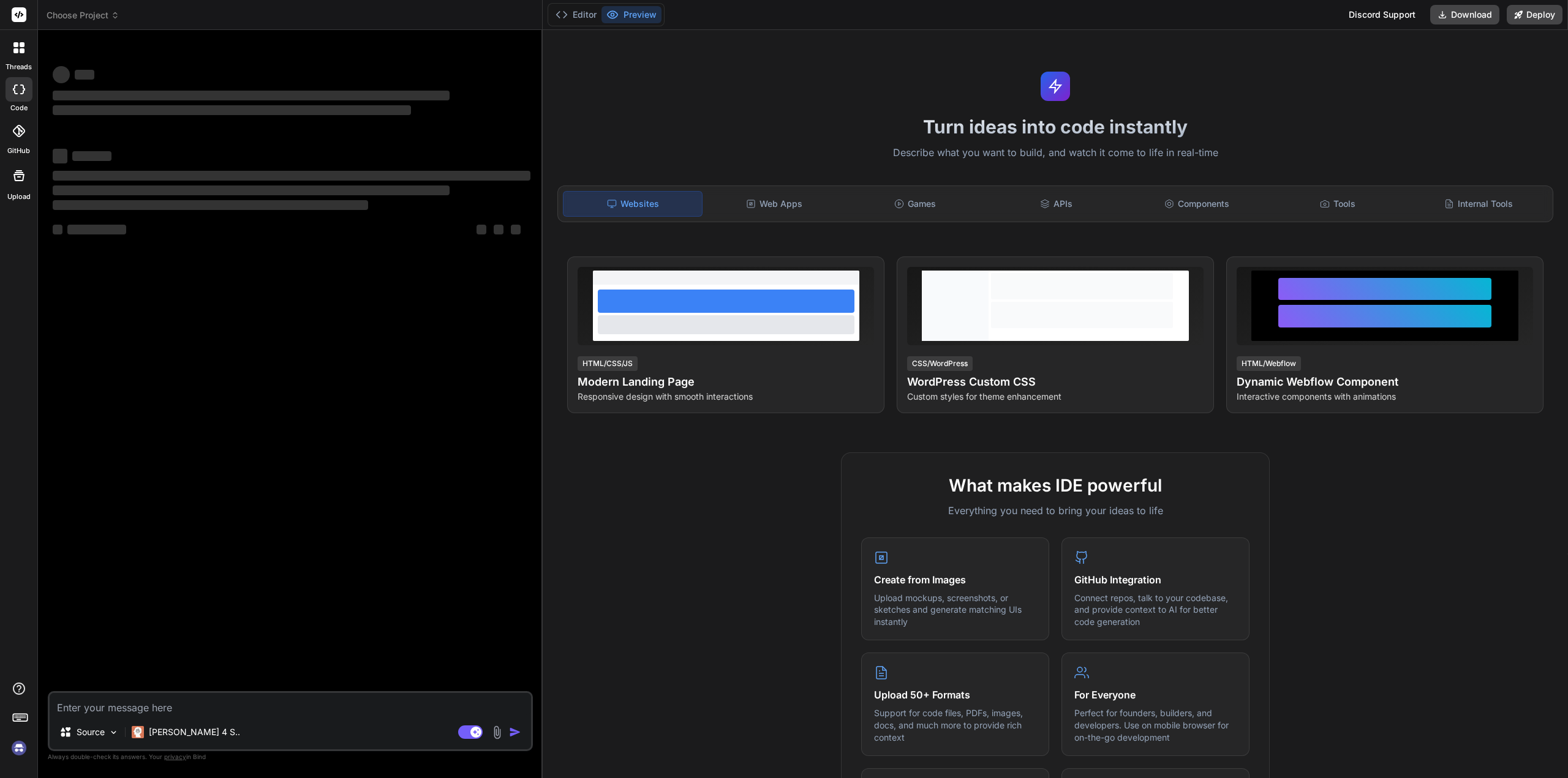
click at [112, 15] on icon at bounding box center [115, 15] width 9 height 9
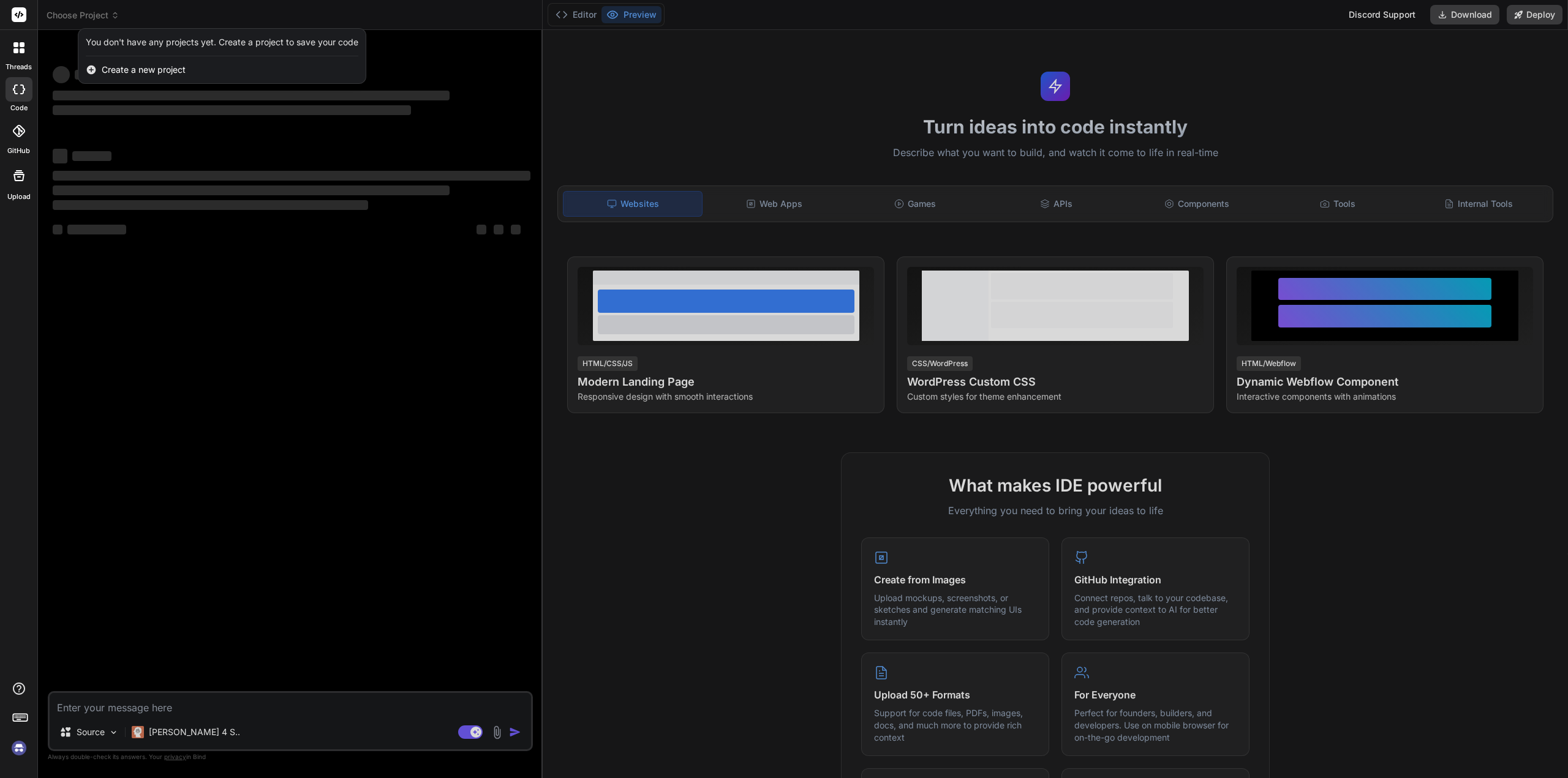
type textarea "x"
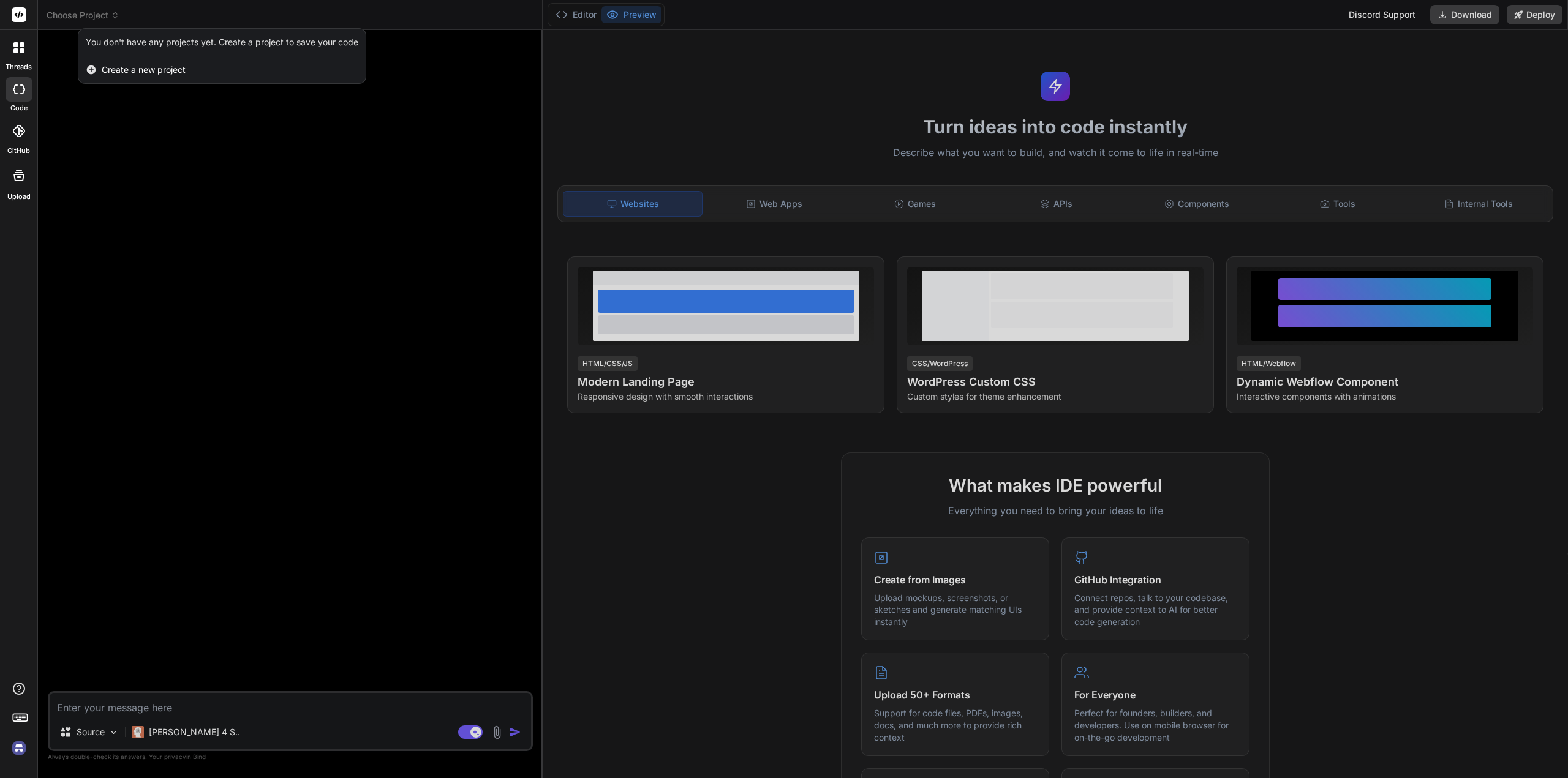
click at [100, 18] on div at bounding box center [784, 389] width 1568 height 778
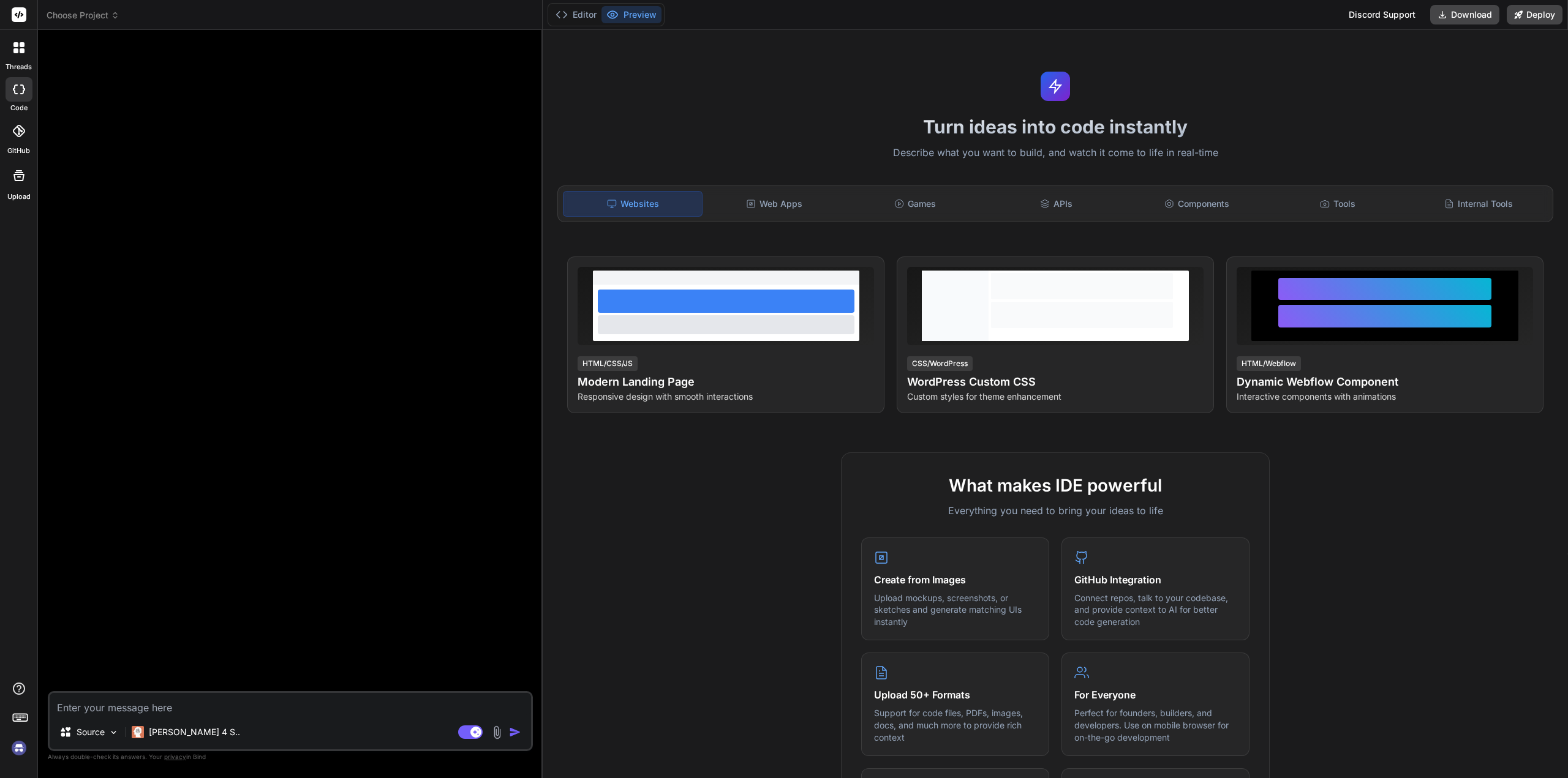
click at [110, 14] on span "Choose Project" at bounding box center [83, 15] width 73 height 12
